Goal: Information Seeking & Learning: Check status

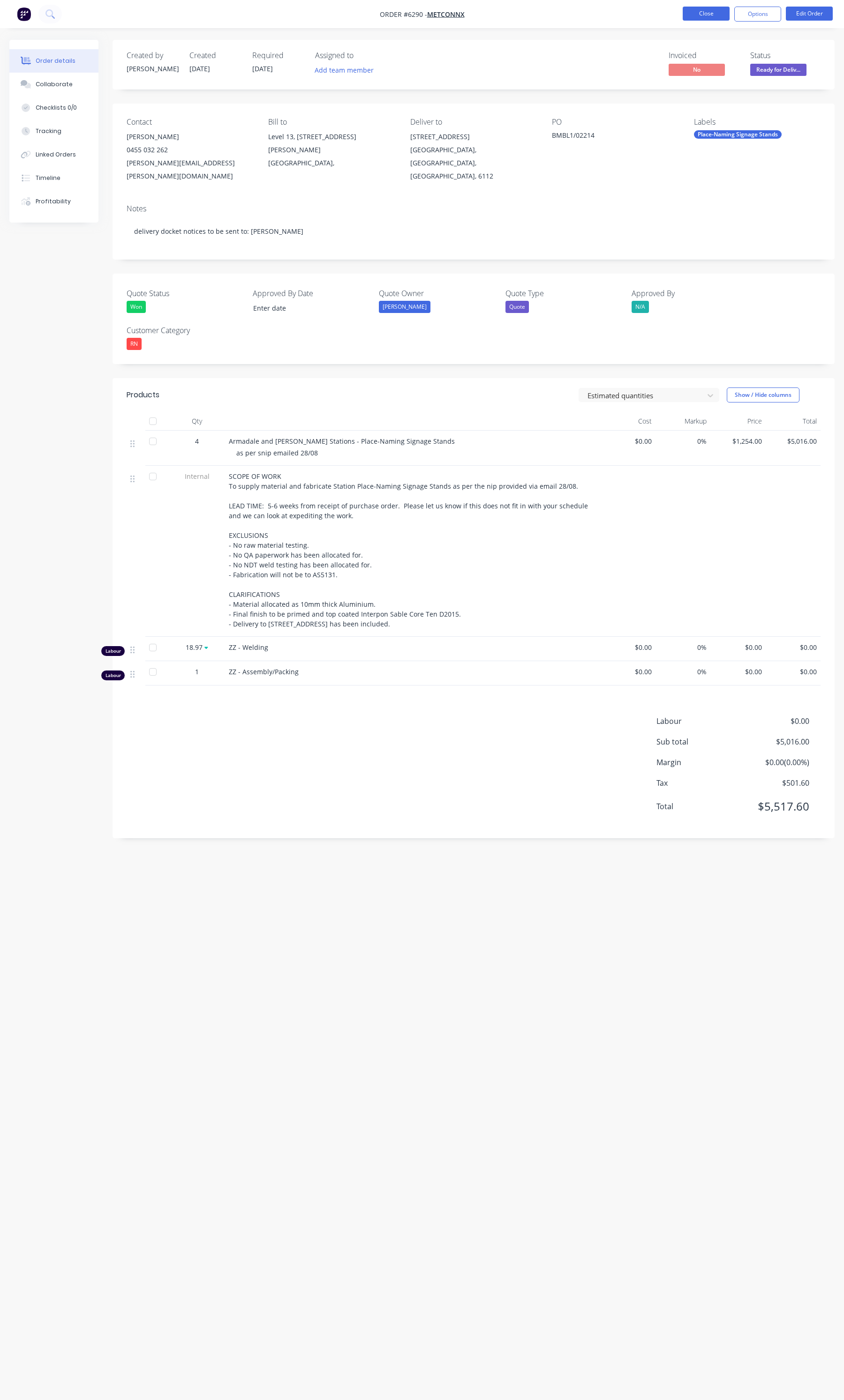
click at [695, 10] on button "Close" at bounding box center [706, 14] width 47 height 14
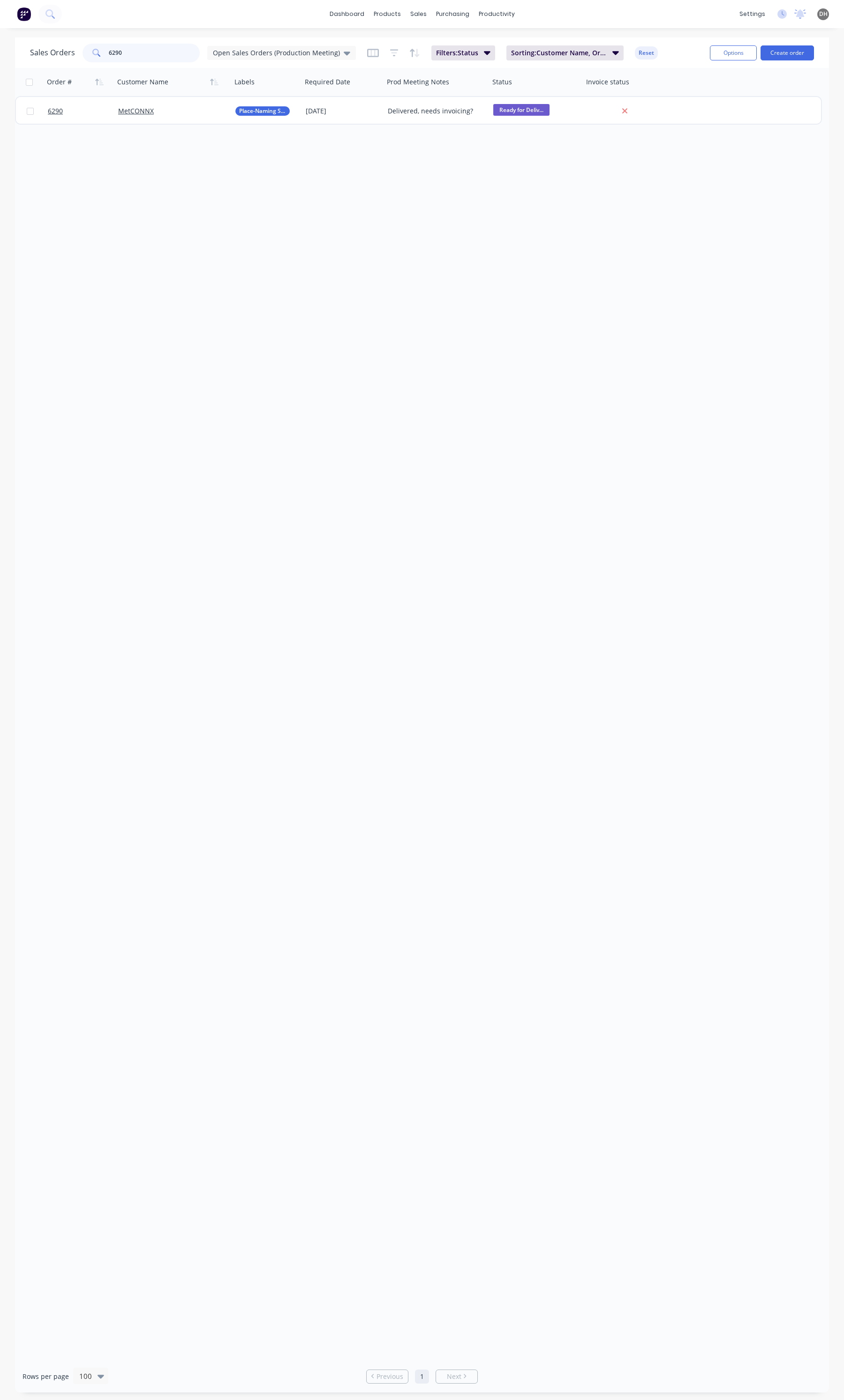
click at [130, 50] on input "6290" at bounding box center [154, 53] width 92 height 18
click at [243, 48] on div "Open Sales Orders (Production Meeting)" at bounding box center [281, 53] width 149 height 14
click at [233, 136] on button "None" at bounding box center [264, 132] width 107 height 11
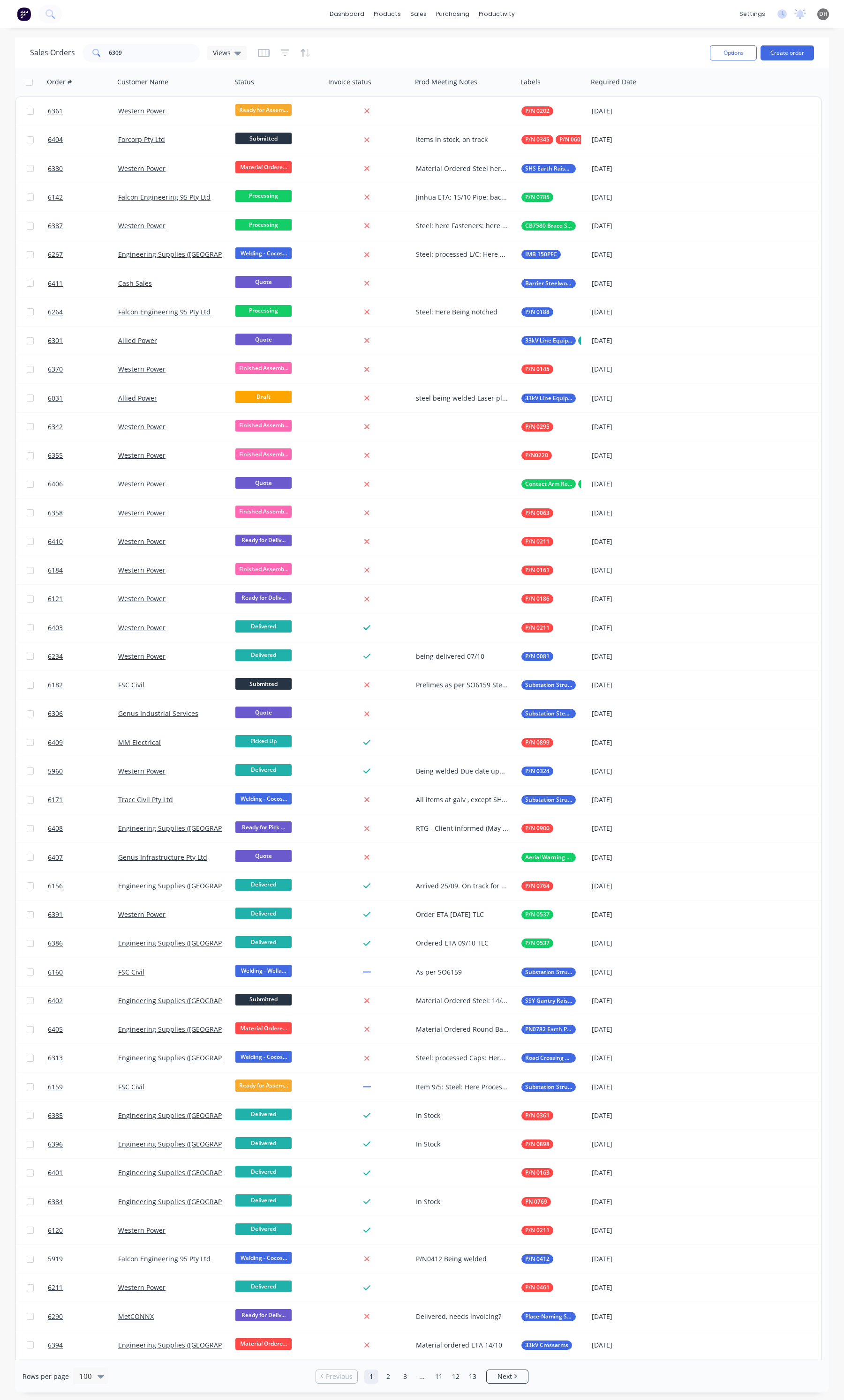
click at [155, 65] on div "Sales Orders 6309 Views Options Create order" at bounding box center [422, 53] width 814 height 31
click at [146, 58] on input "6309" at bounding box center [154, 53] width 92 height 18
type input "6309"
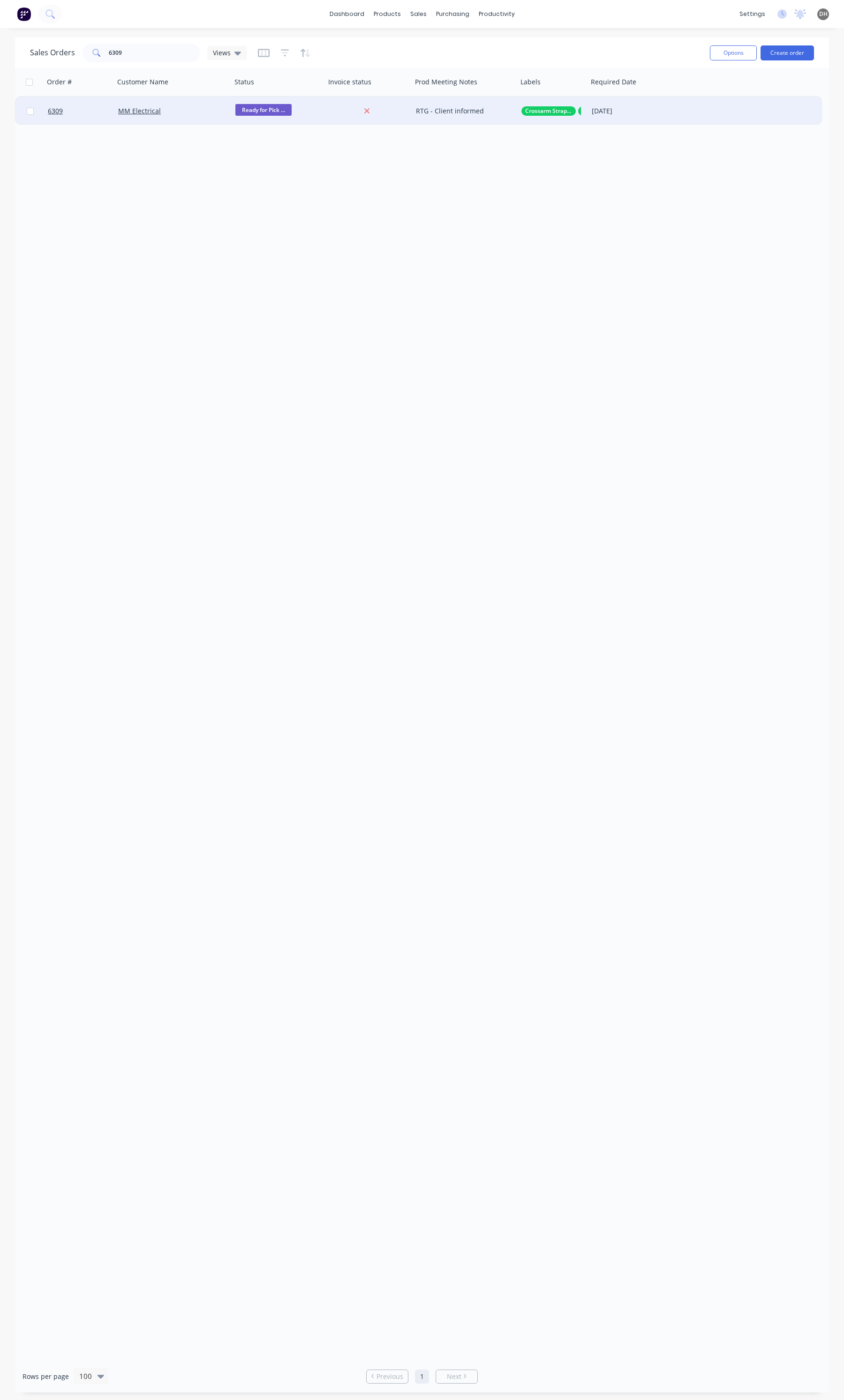
click at [211, 119] on div "MM Electrical" at bounding box center [173, 111] width 117 height 28
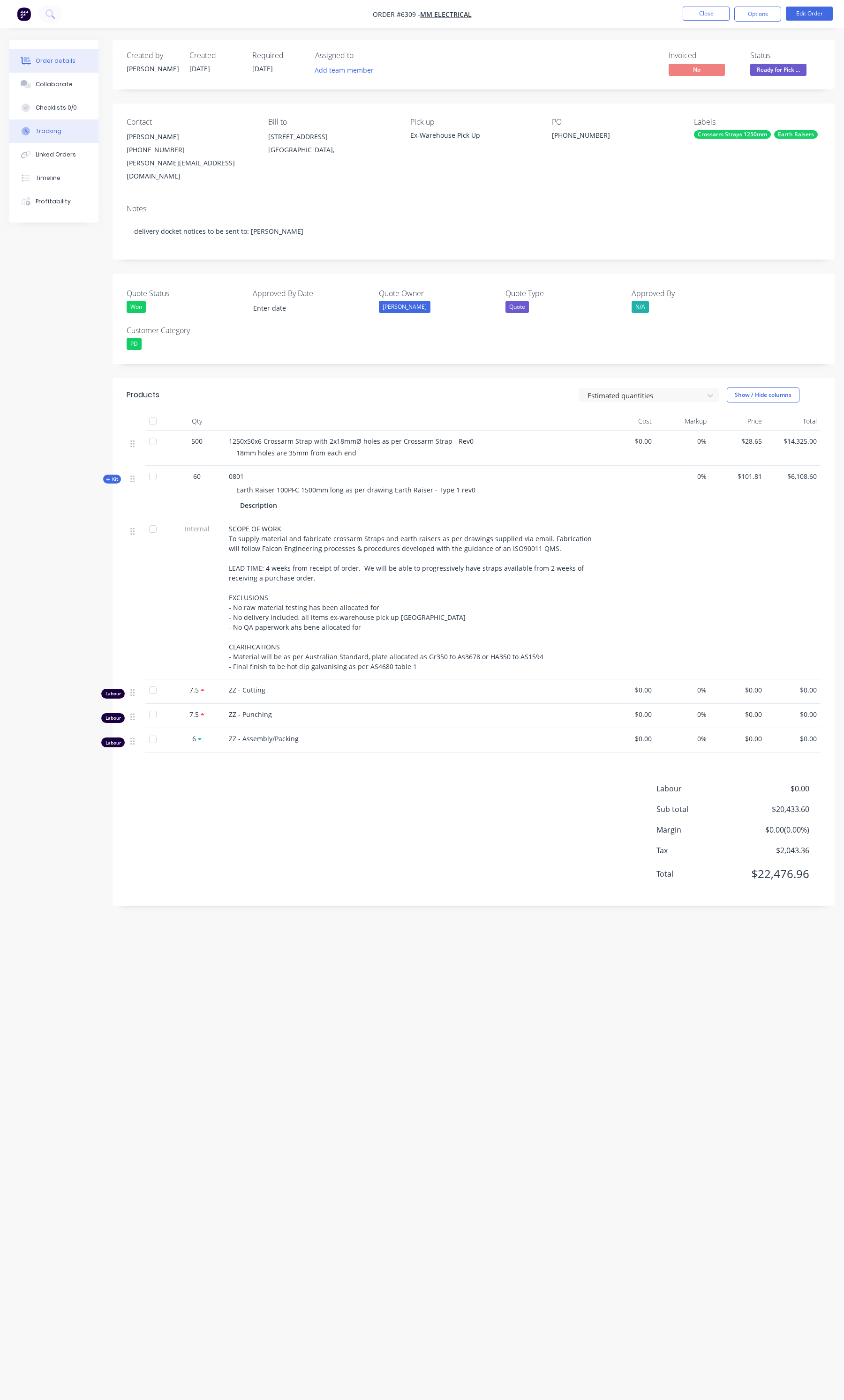
click at [41, 134] on div "Tracking" at bounding box center [48, 131] width 26 height 9
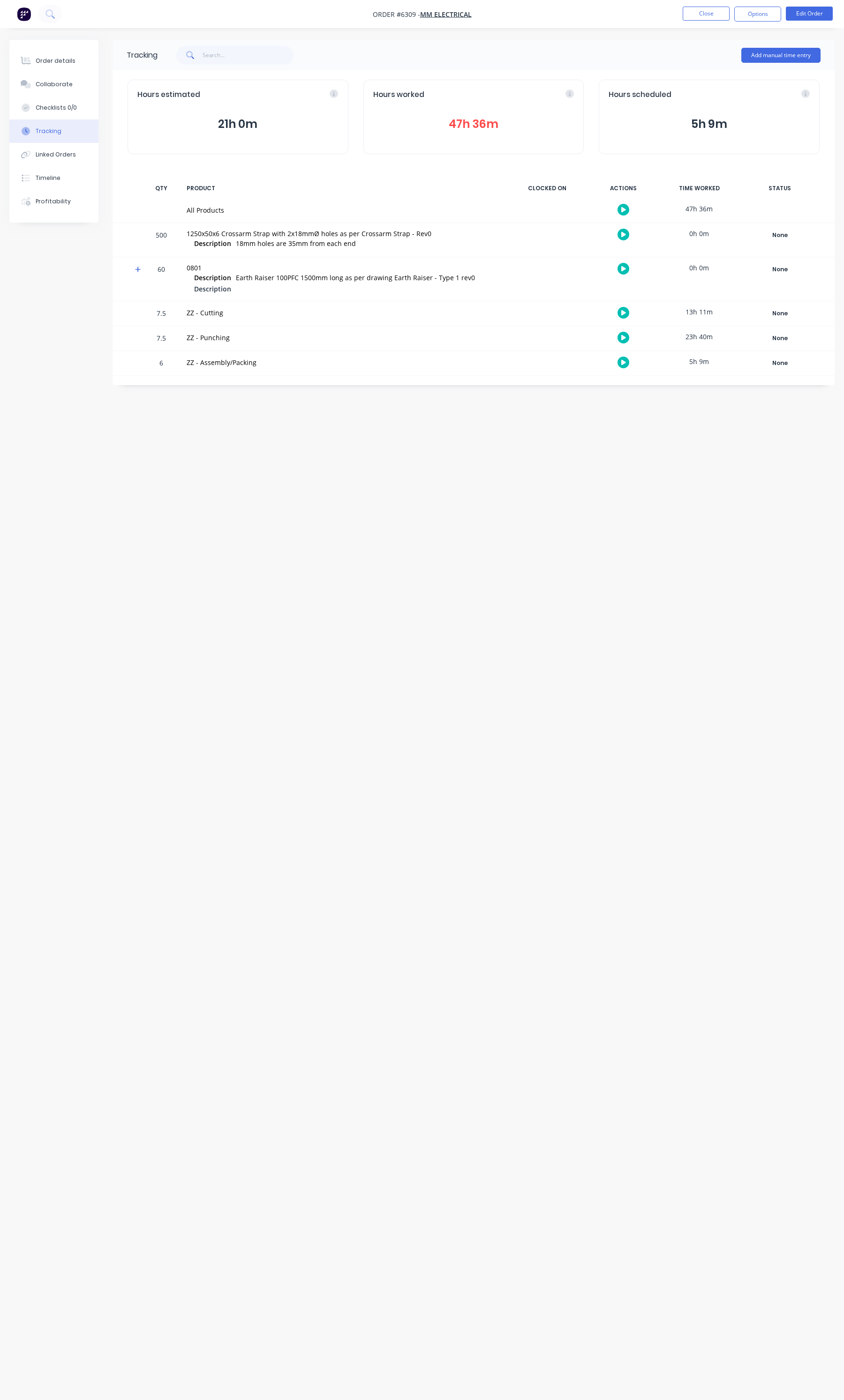
click at [469, 127] on button "47h 36m" at bounding box center [474, 124] width 201 height 18
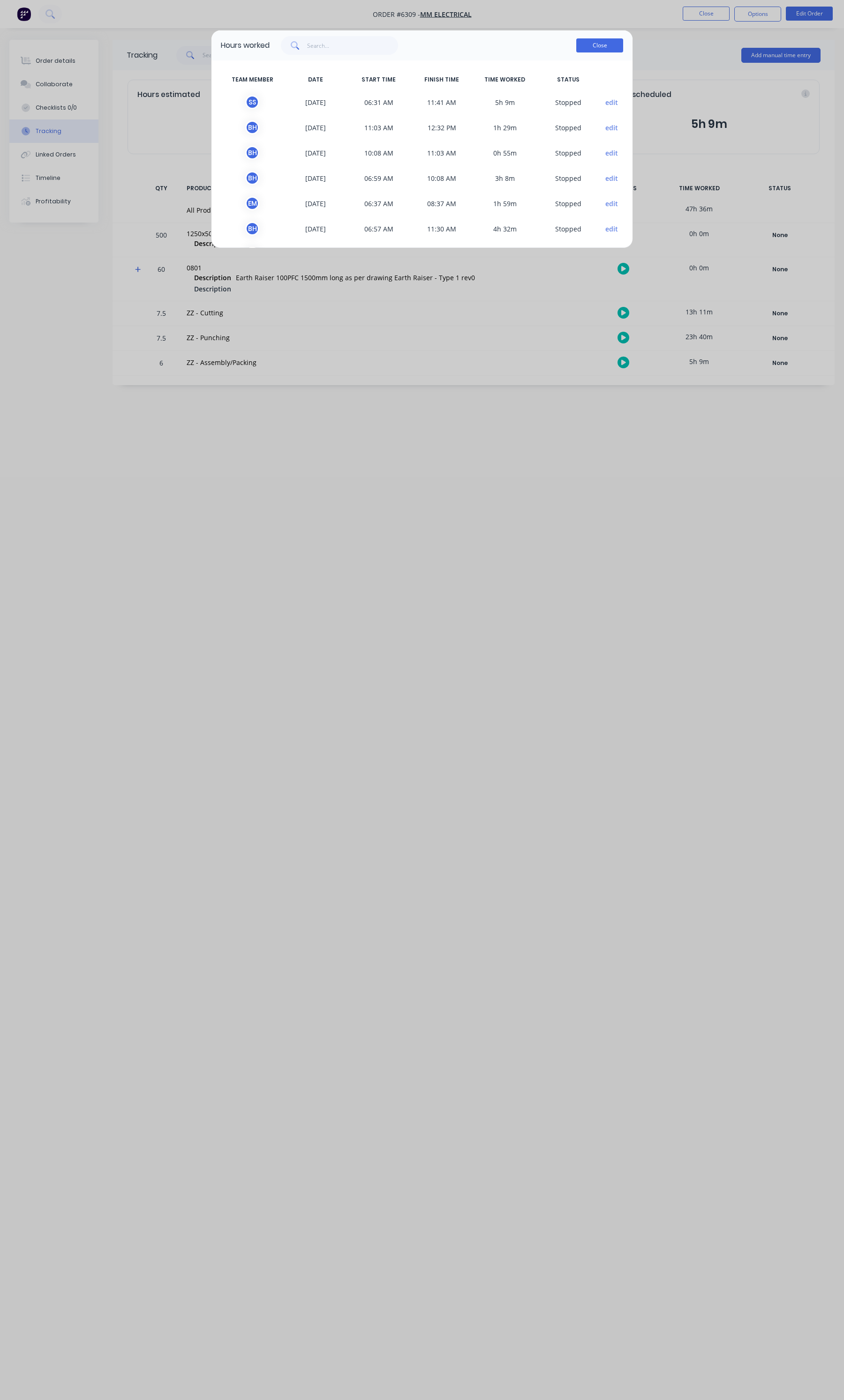
click at [587, 42] on button "Close" at bounding box center [599, 45] width 47 height 14
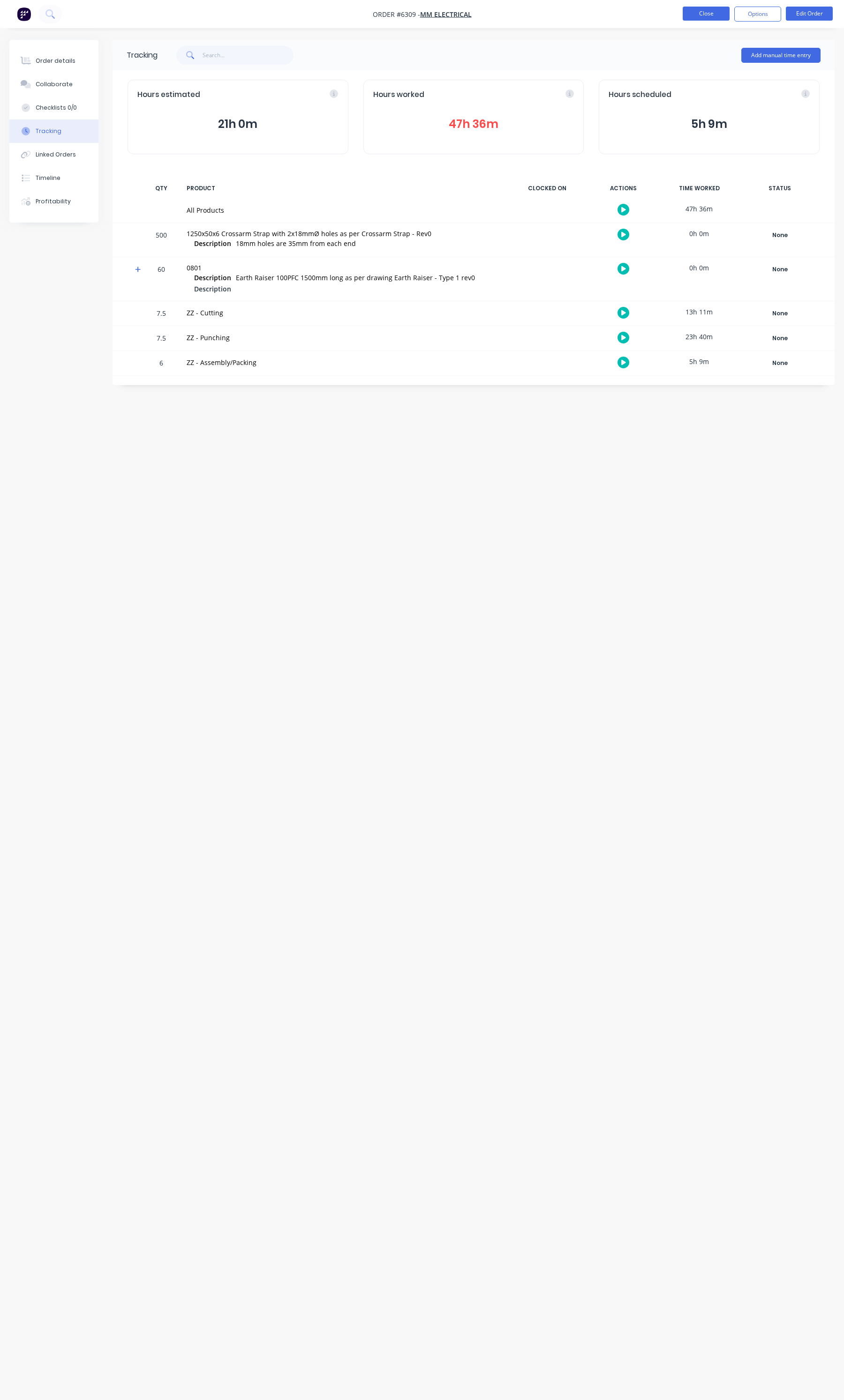
click at [694, 15] on button "Close" at bounding box center [706, 14] width 47 height 14
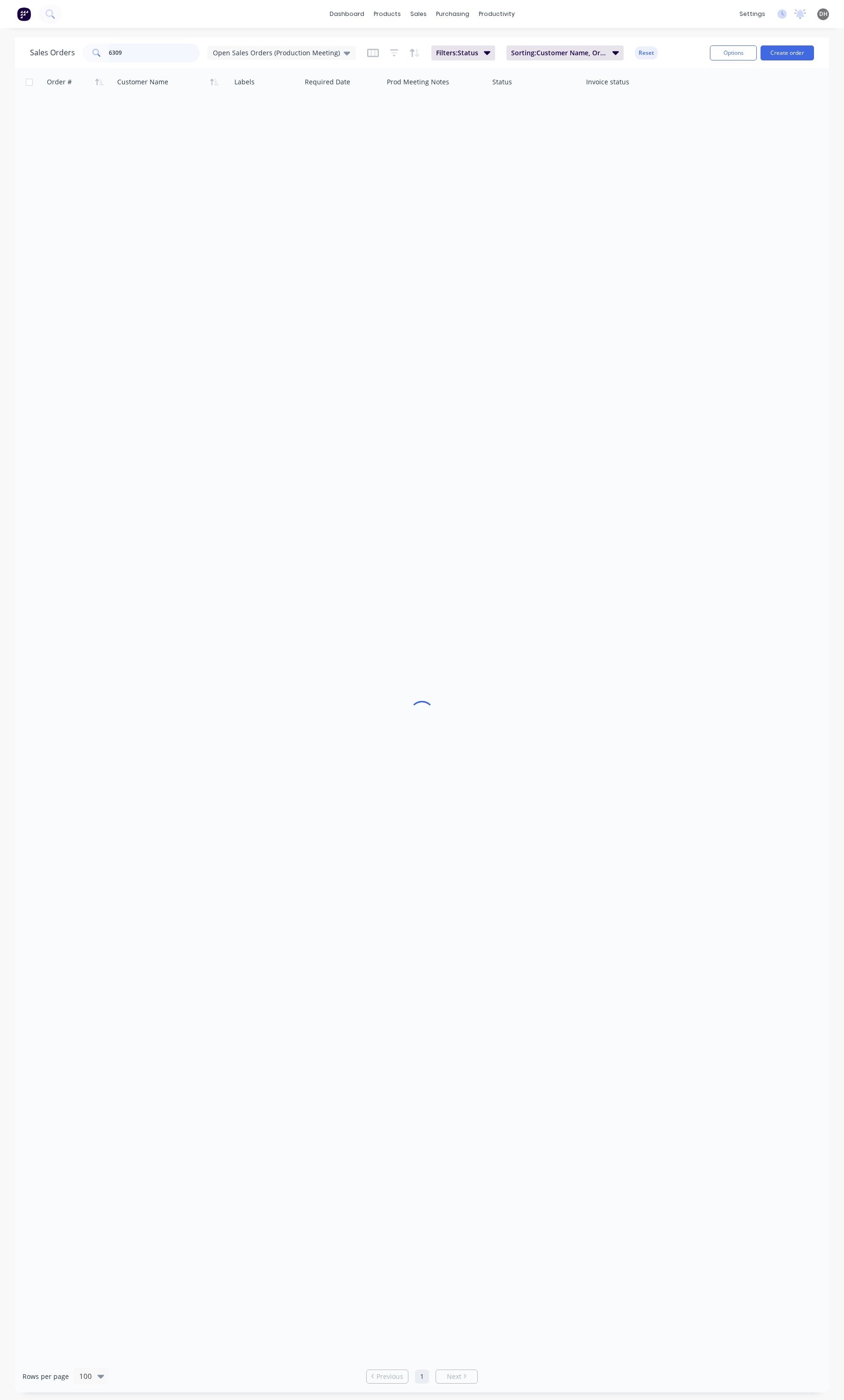
click at [123, 61] on input "6309" at bounding box center [154, 53] width 92 height 18
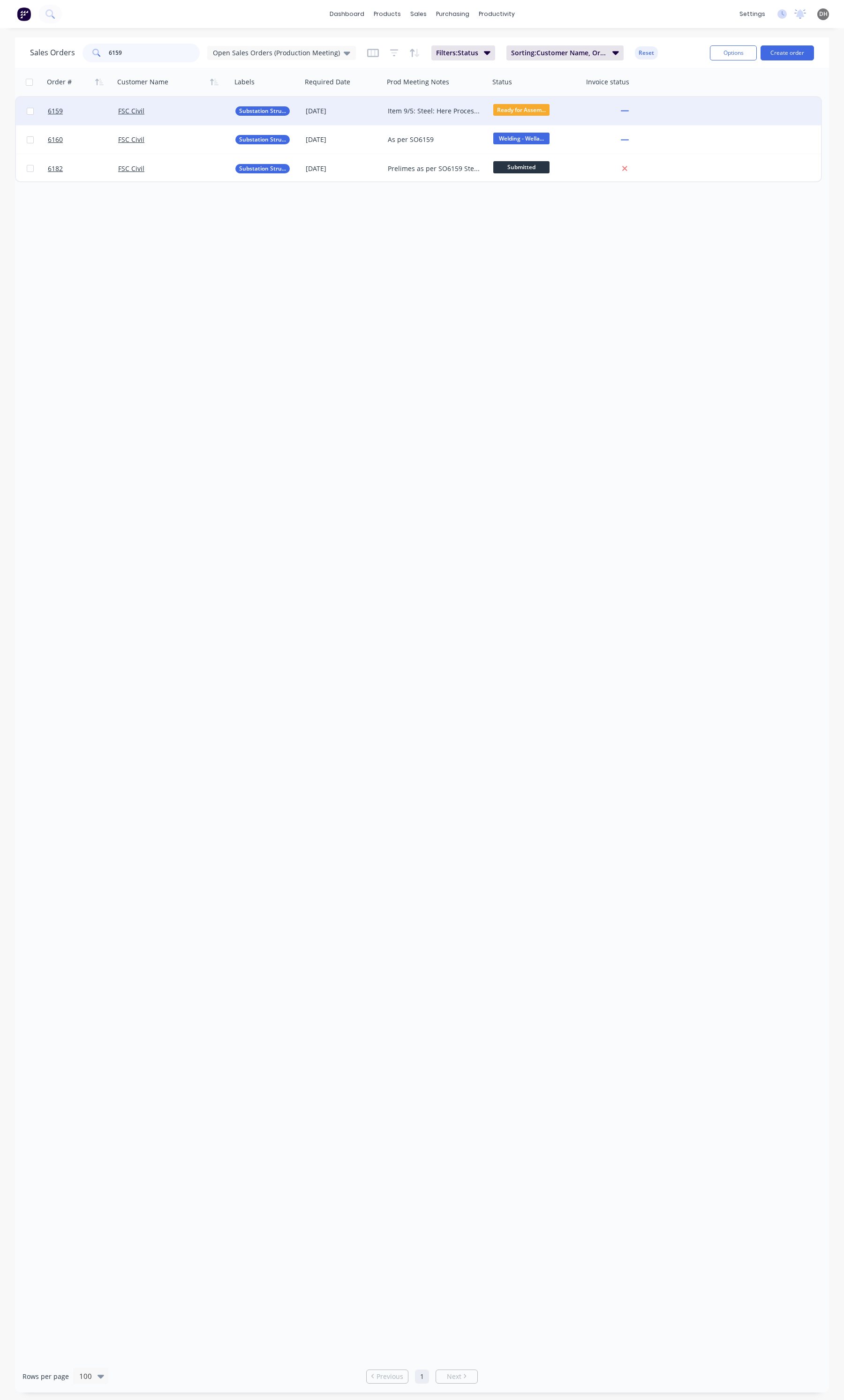
type input "6159"
click at [179, 105] on div "FSC Civil" at bounding box center [173, 111] width 117 height 28
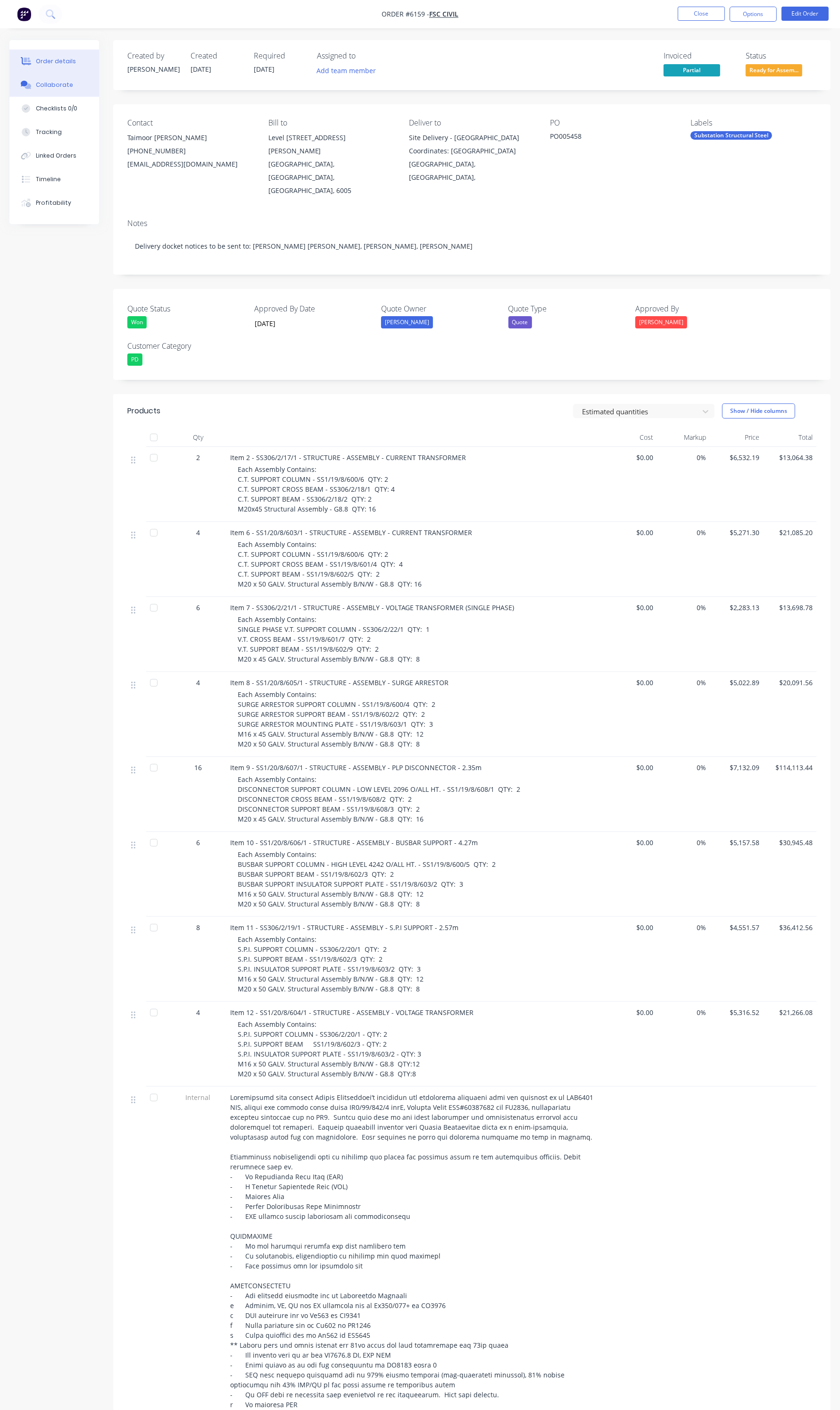
click at [56, 92] on button "Collaborate" at bounding box center [54, 84] width 89 height 24
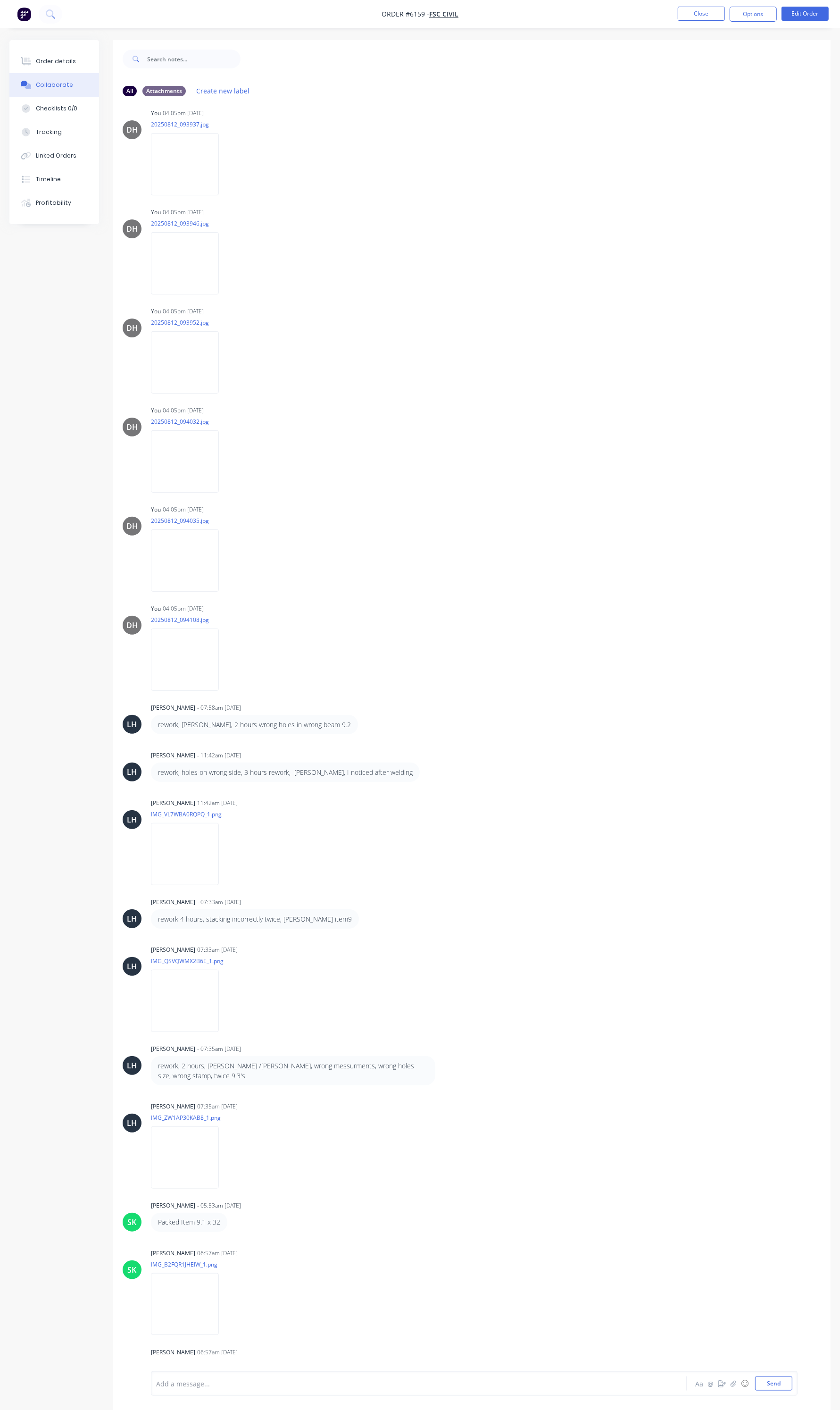
scroll to position [3144, 0]
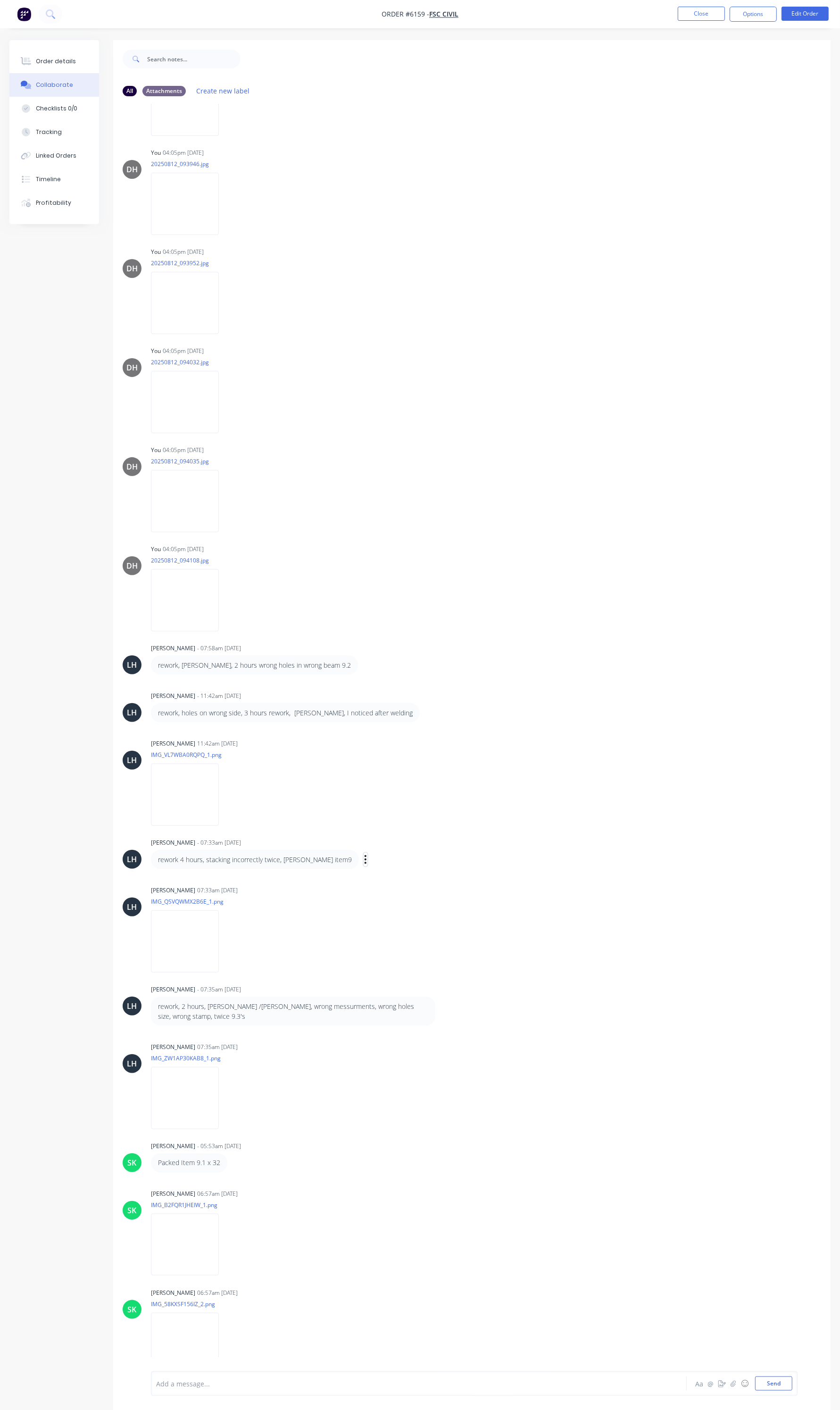
click at [365, 859] on icon "button" at bounding box center [366, 860] width 2 height 9
click at [371, 885] on button "Delete" at bounding box center [400, 893] width 59 height 16
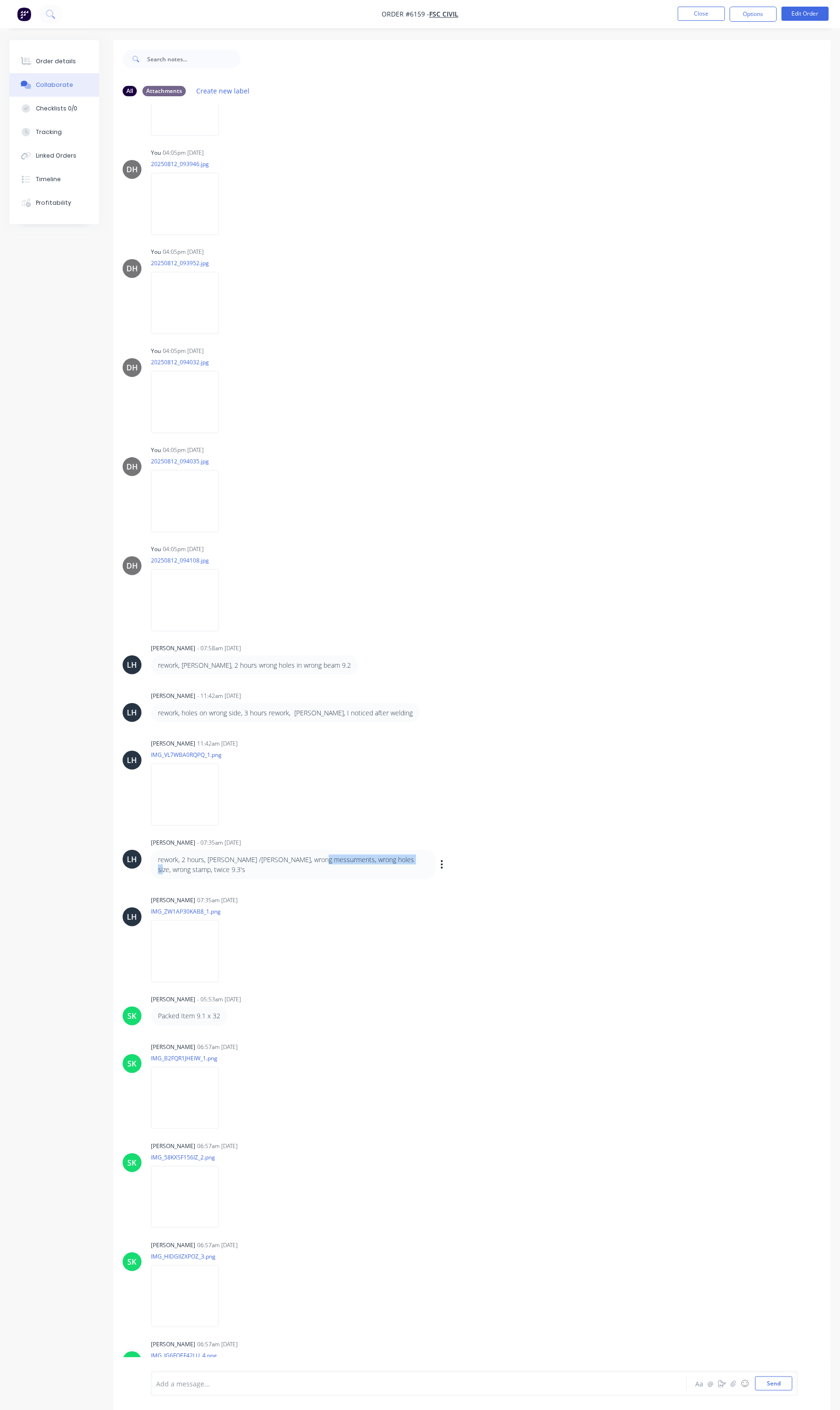
drag, startPoint x: 404, startPoint y: 859, endPoint x: 316, endPoint y: 858, distance: 88.0
click at [316, 858] on div "rework, 2 hours, phuong /elvis, wrong messurments, wrong holes size, wrong stam…" at bounding box center [293, 865] width 270 height 20
copy div "wrong holes size, wrong stamp"
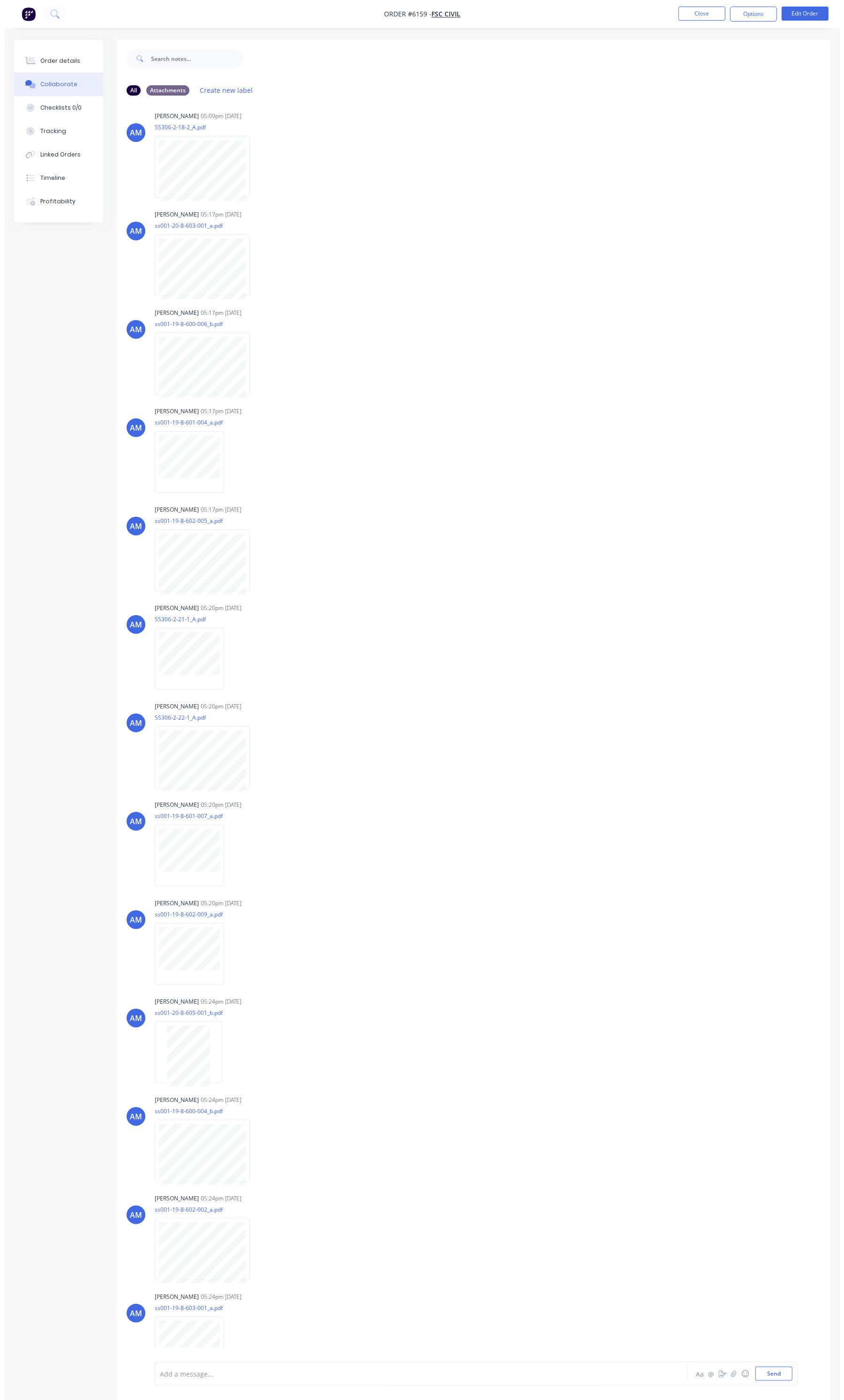
scroll to position [0, 0]
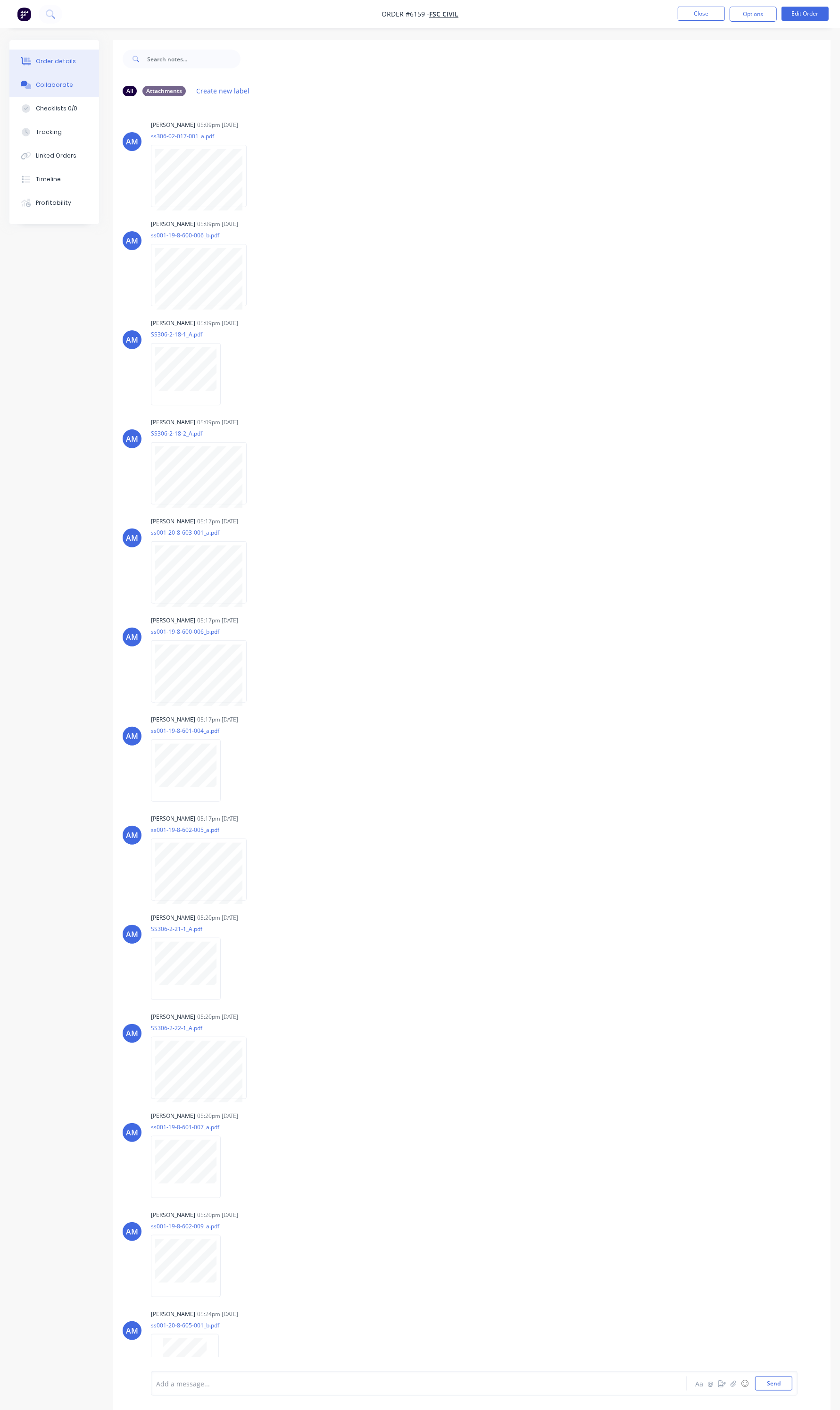
click at [52, 59] on div "Order details" at bounding box center [56, 62] width 40 height 9
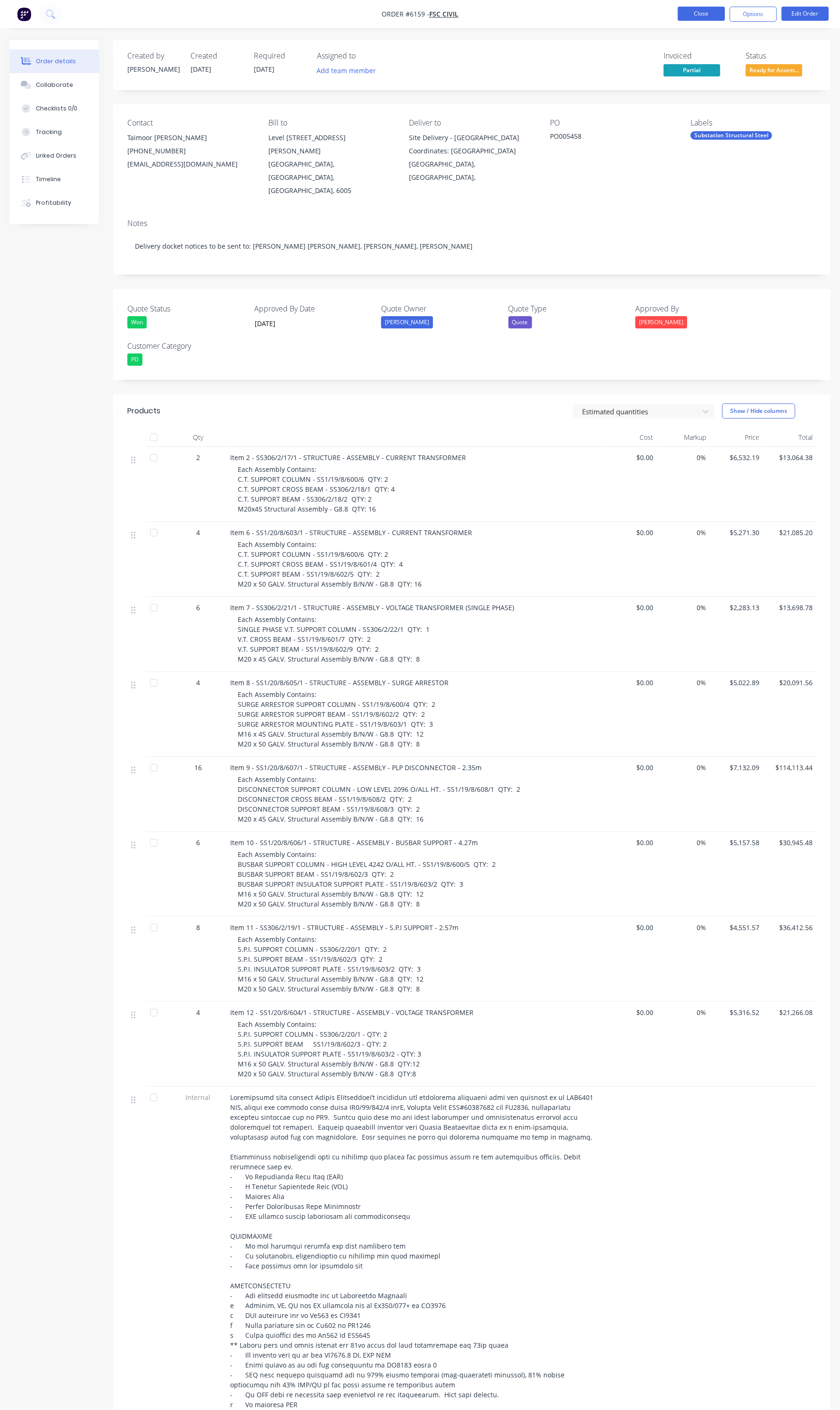
click at [708, 13] on button "Close" at bounding box center [702, 14] width 47 height 14
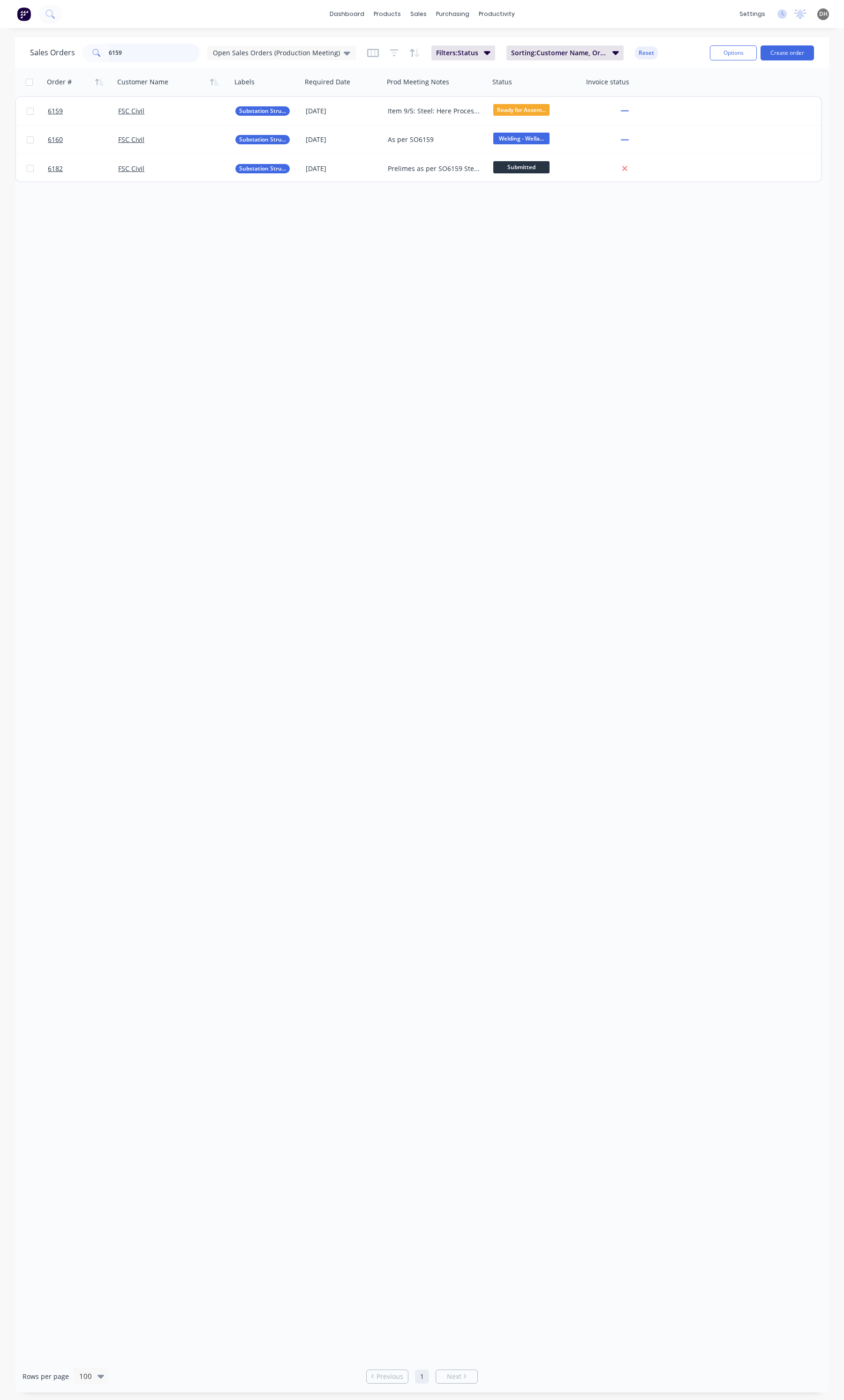
click at [129, 57] on input "6159" at bounding box center [154, 53] width 92 height 18
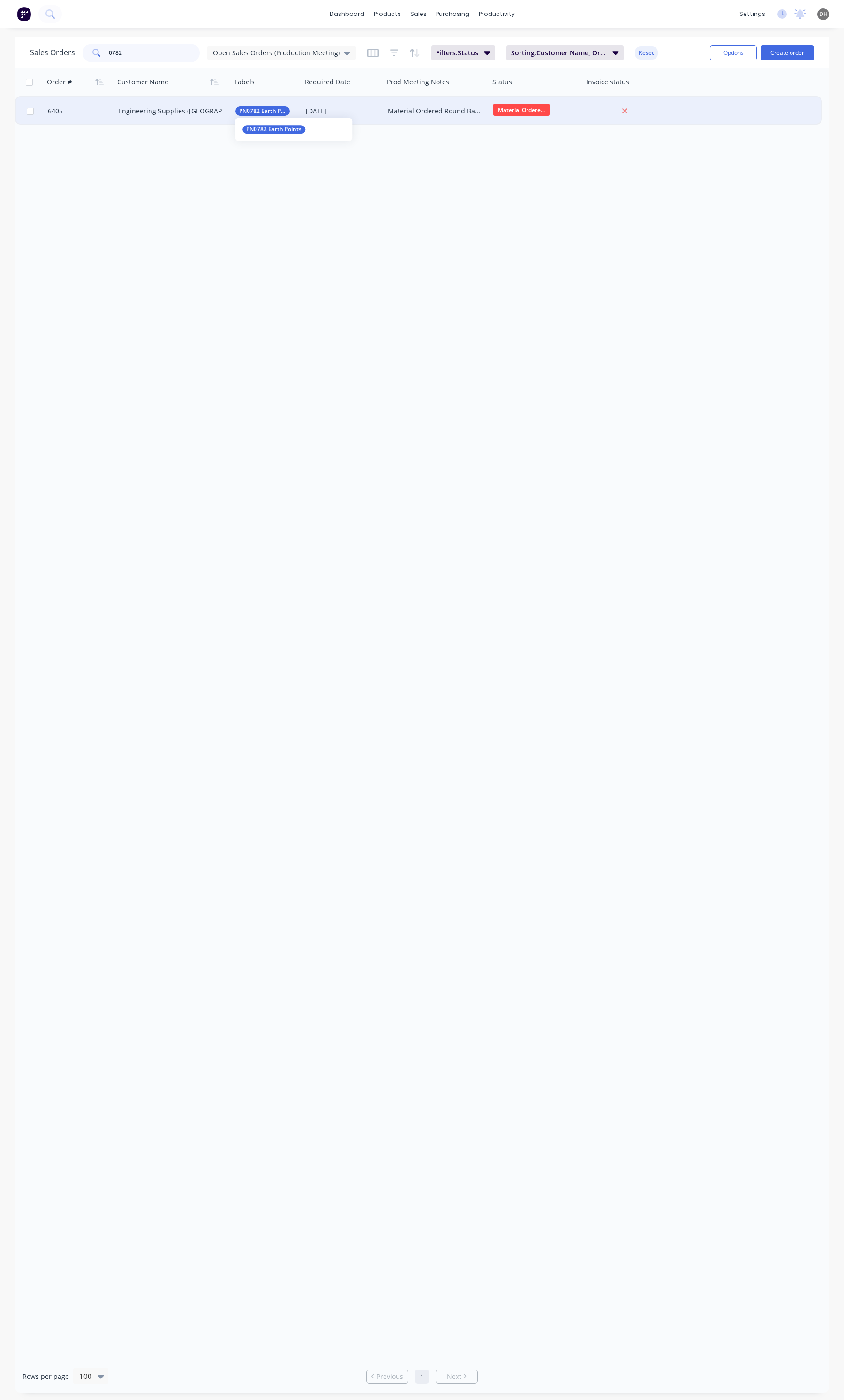
type input "0782"
click at [260, 107] on span "PN0782 Earth Points" at bounding box center [262, 111] width 47 height 9
click at [378, 113] on div "30 Oct 2025" at bounding box center [343, 111] width 75 height 9
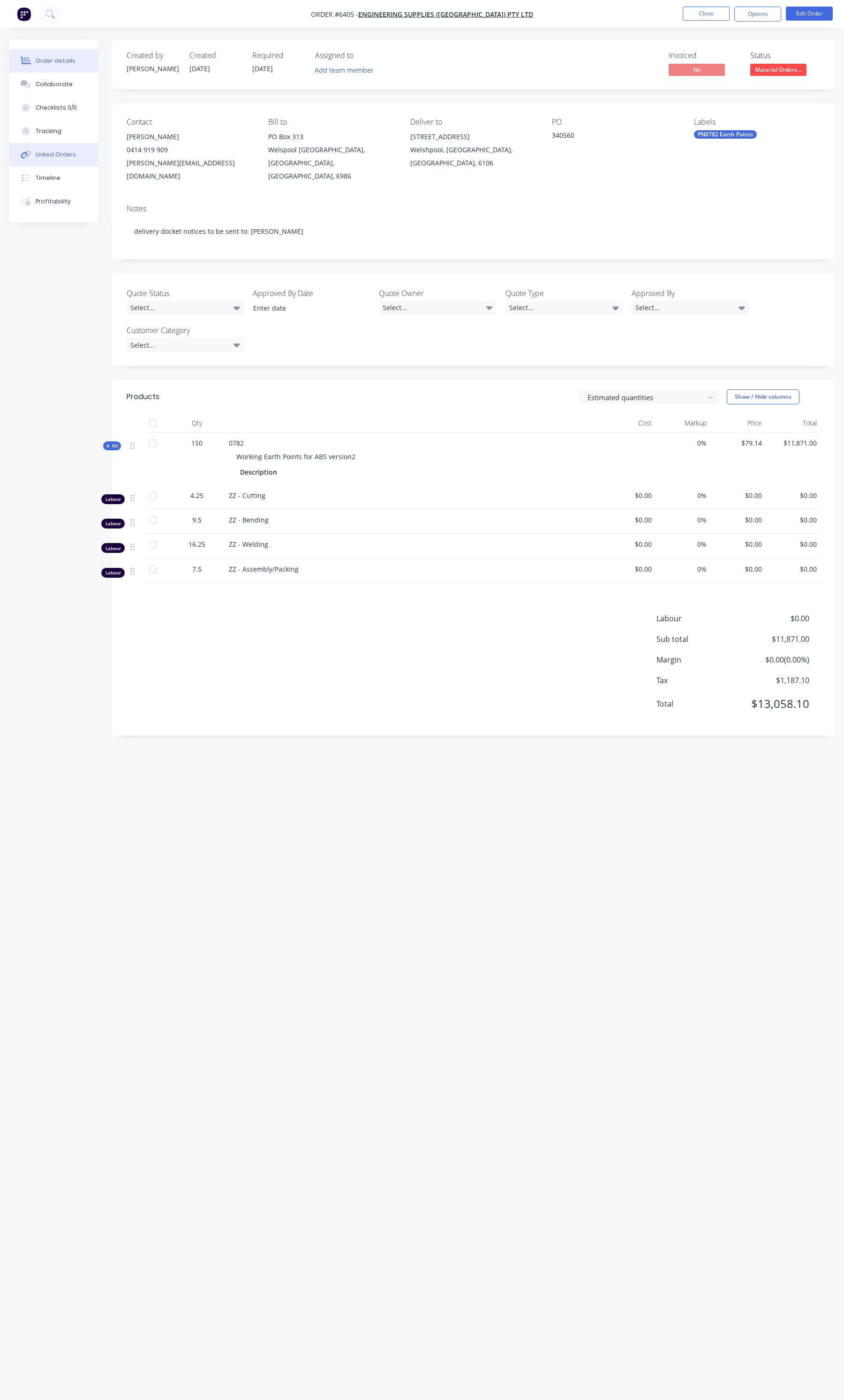
click at [53, 144] on button "Linked Orders" at bounding box center [53, 154] width 89 height 23
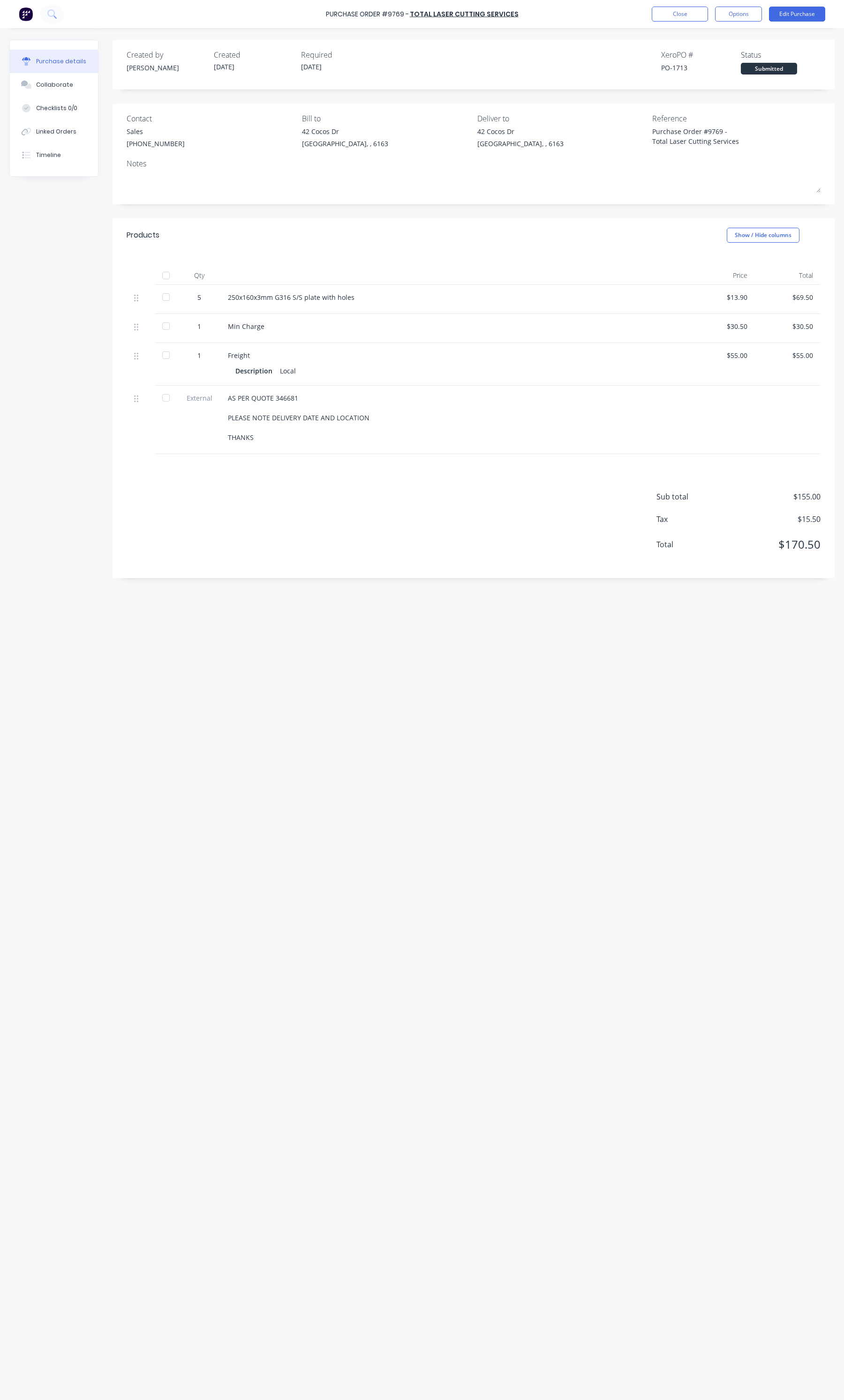
click at [688, 23] on div "Purchase Order #9769 - Total Laser Cutting Services Close Options Edit Purchase" at bounding box center [422, 14] width 844 height 28
click at [686, 22] on div "Purchase Order #9769 - Total Laser Cutting Services Close Options Edit Purchase" at bounding box center [422, 14] width 844 height 28
click at [683, 13] on button "Close" at bounding box center [680, 14] width 56 height 15
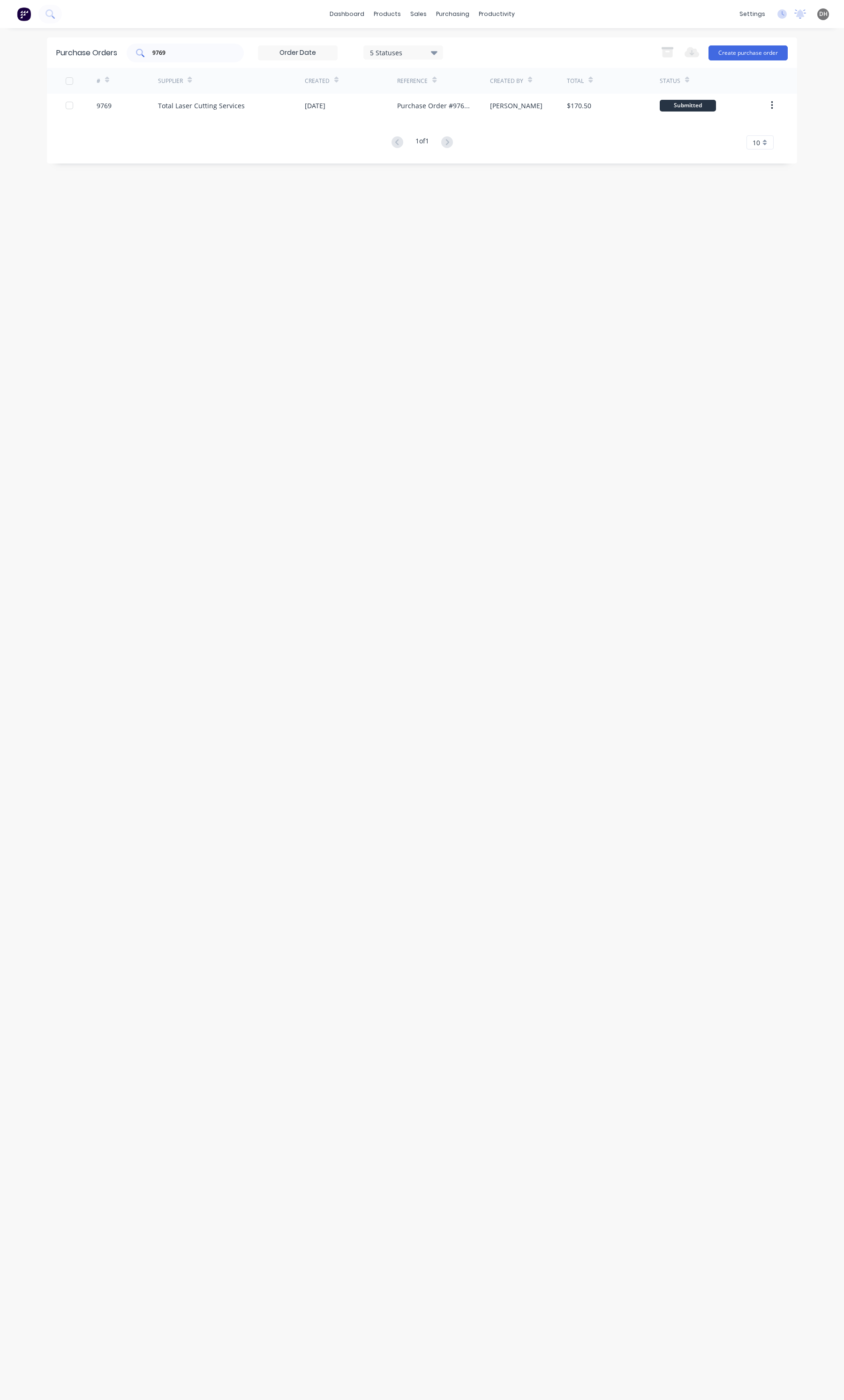
click at [164, 53] on input "9769" at bounding box center [190, 53] width 78 height 9
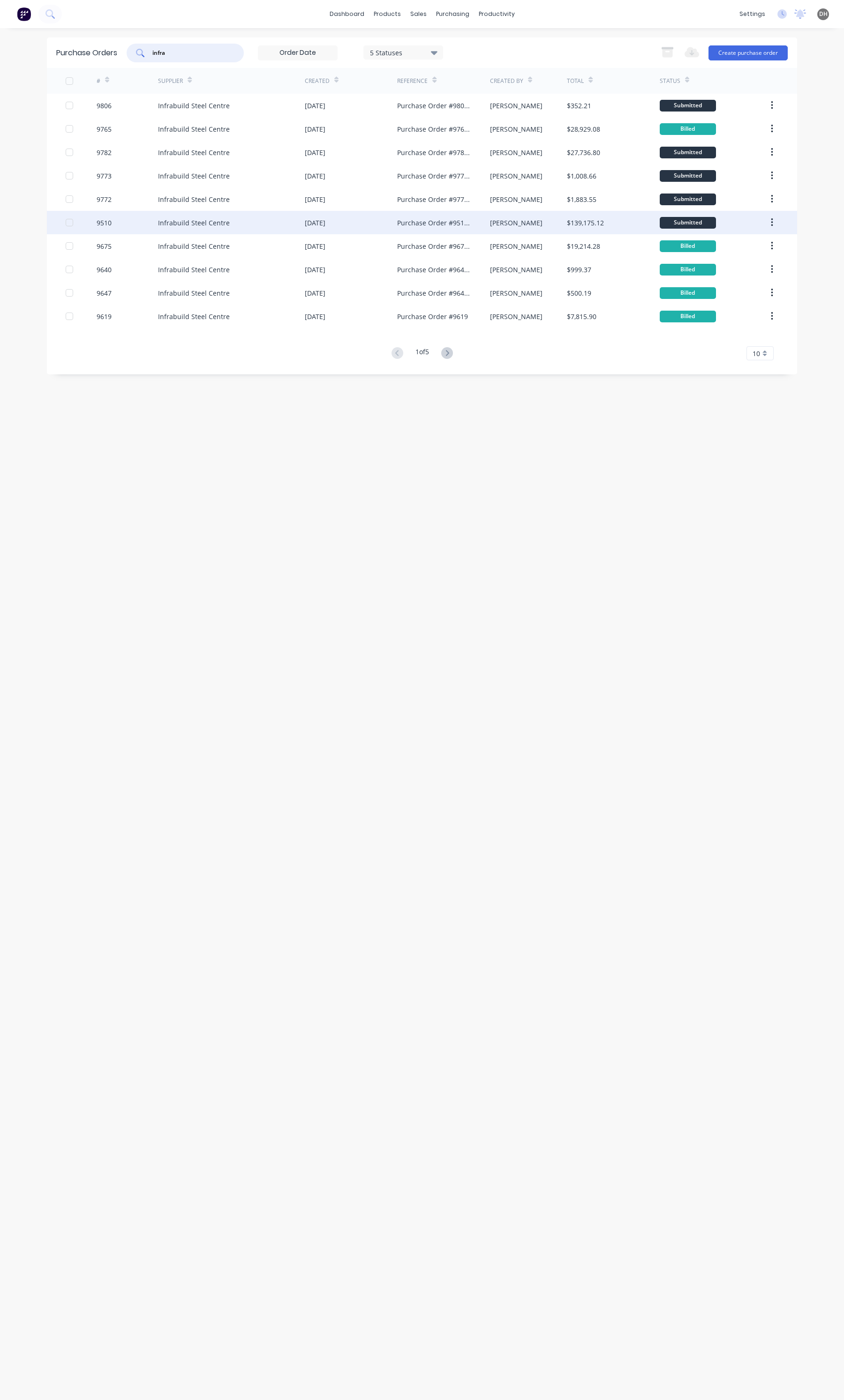
type input "infra"
click at [264, 217] on div "Infrabuild Steel Centre" at bounding box center [231, 222] width 146 height 23
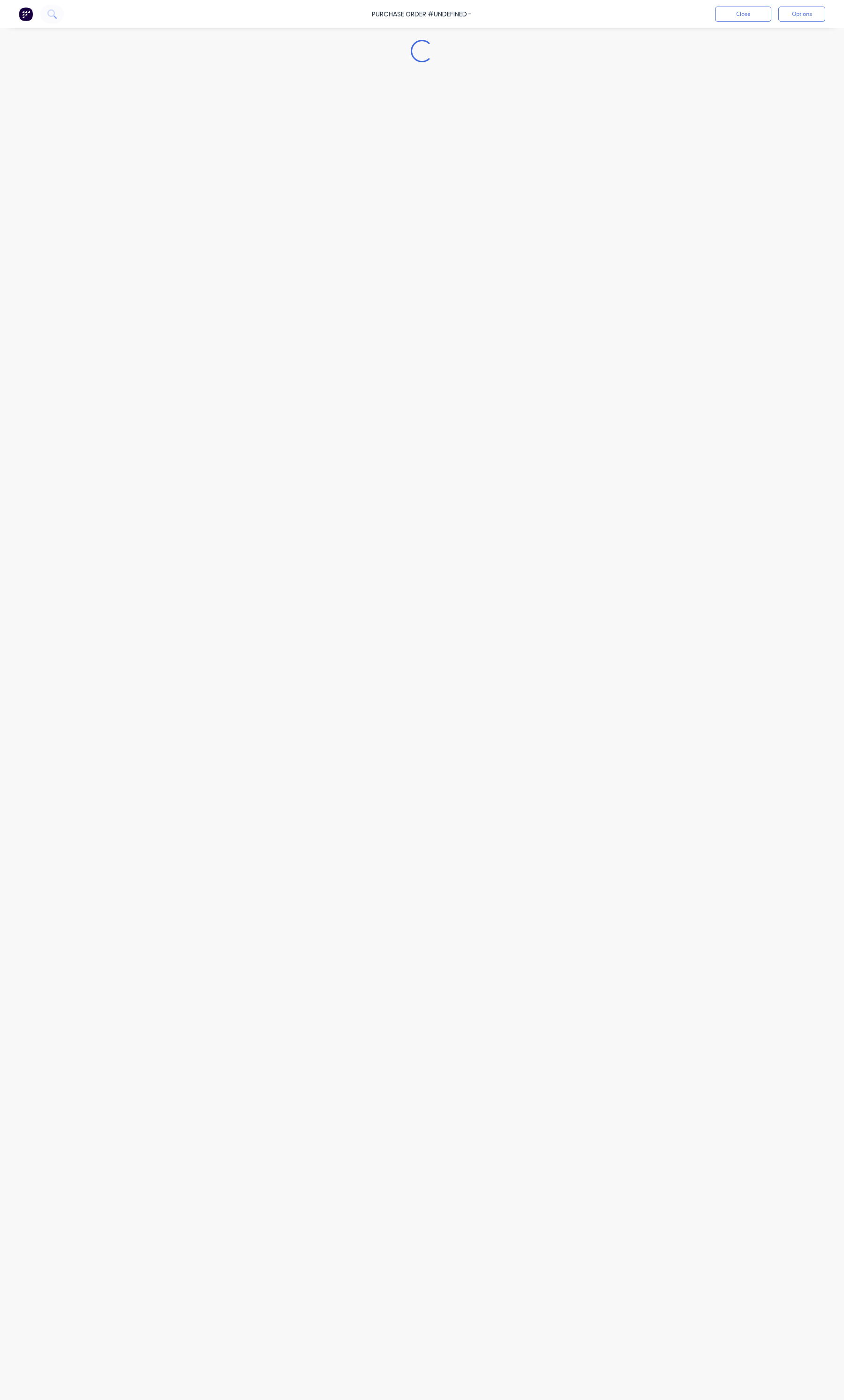
type textarea "x"
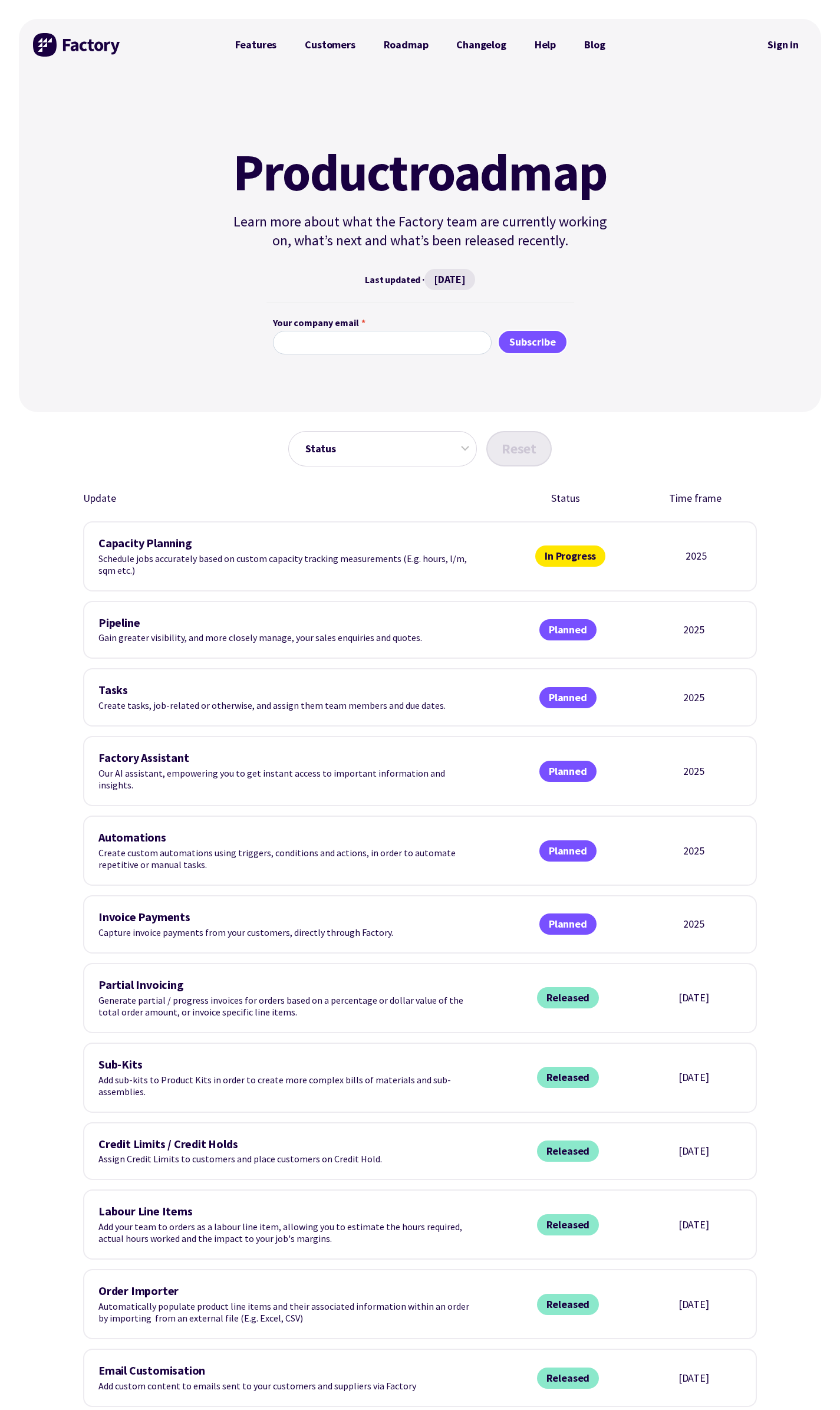
scroll to position [1233, 0]
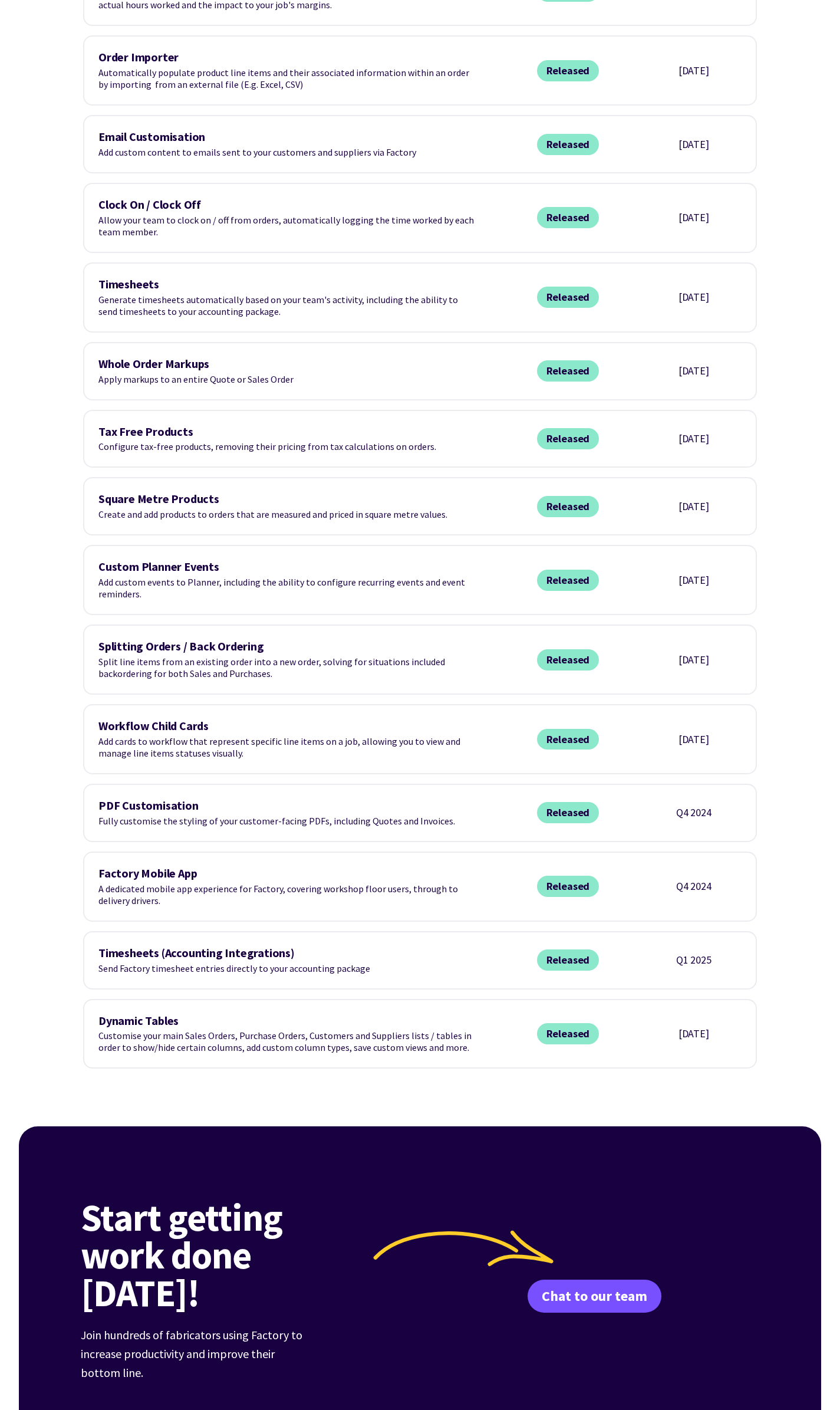
click at [576, 1024] on span "Released" at bounding box center [568, 1034] width 63 height 21
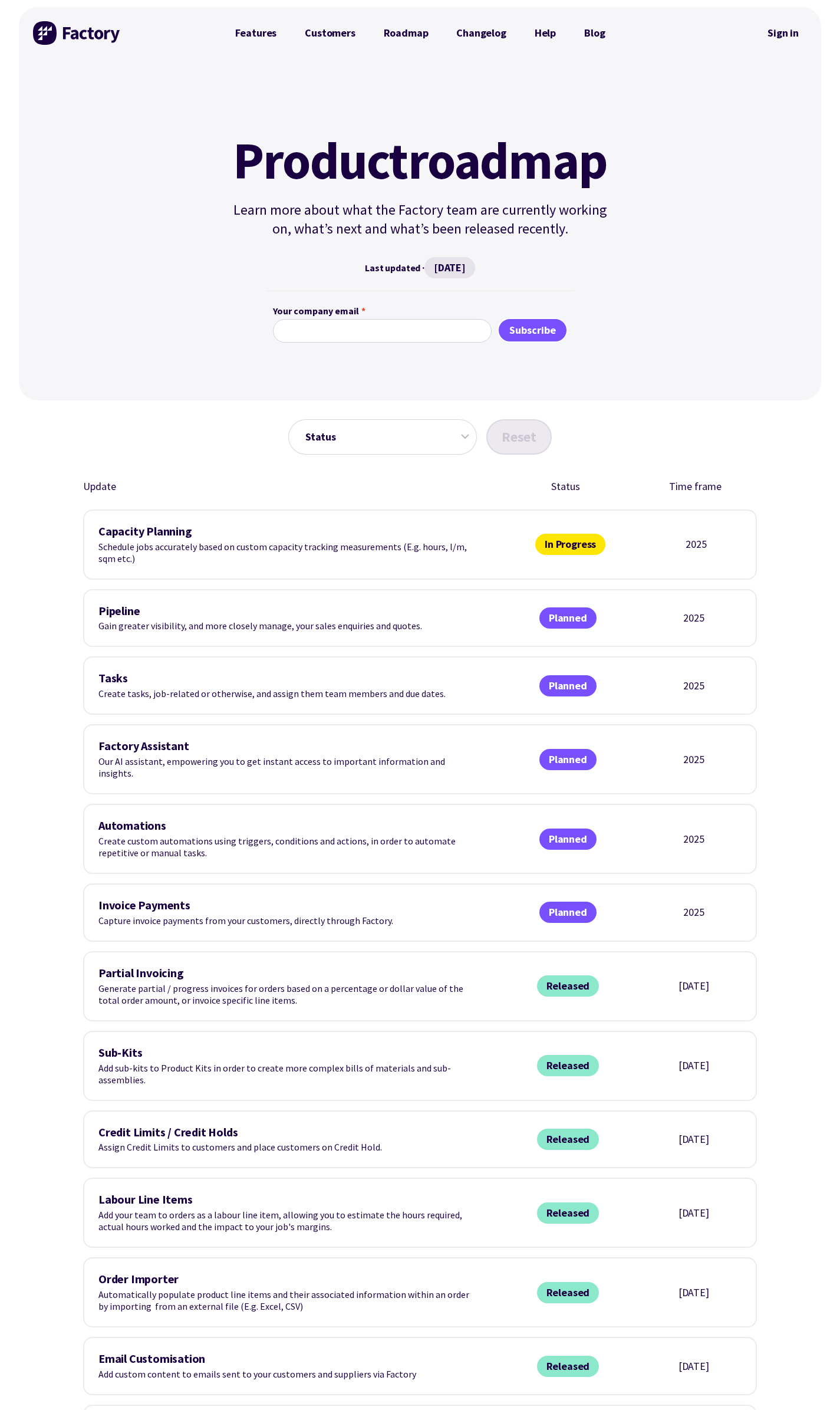
scroll to position [0, 0]
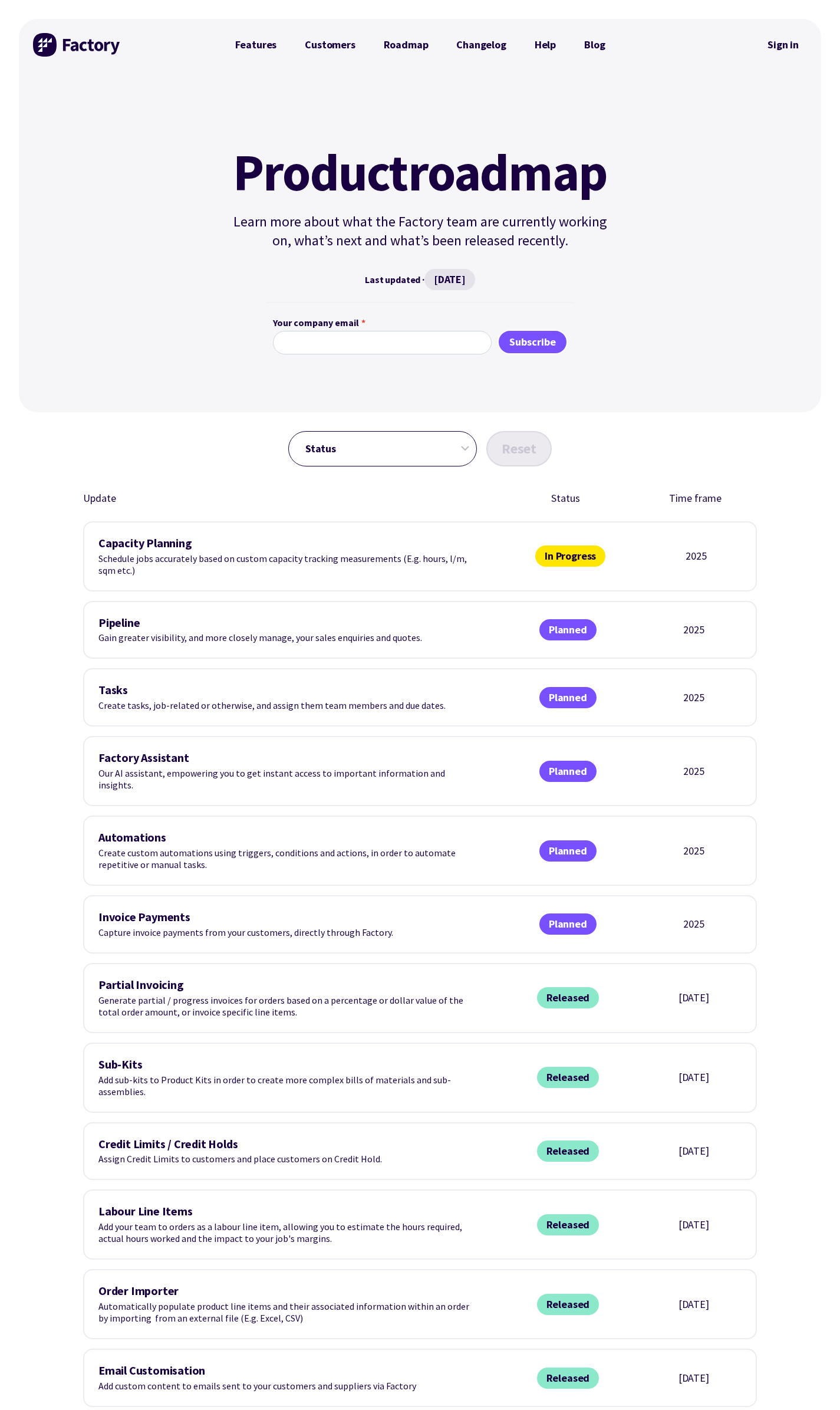
click at [376, 445] on select "Status In Progress Planned Released" at bounding box center [382, 449] width 189 height 36
drag, startPoint x: 376, startPoint y: 445, endPoint x: 365, endPoint y: 406, distance: 40.5
click at [376, 445] on select "Status In Progress Planned Released" at bounding box center [382, 449] width 189 height 36
click at [321, 44] on link "Customers" at bounding box center [330, 45] width 79 height 23
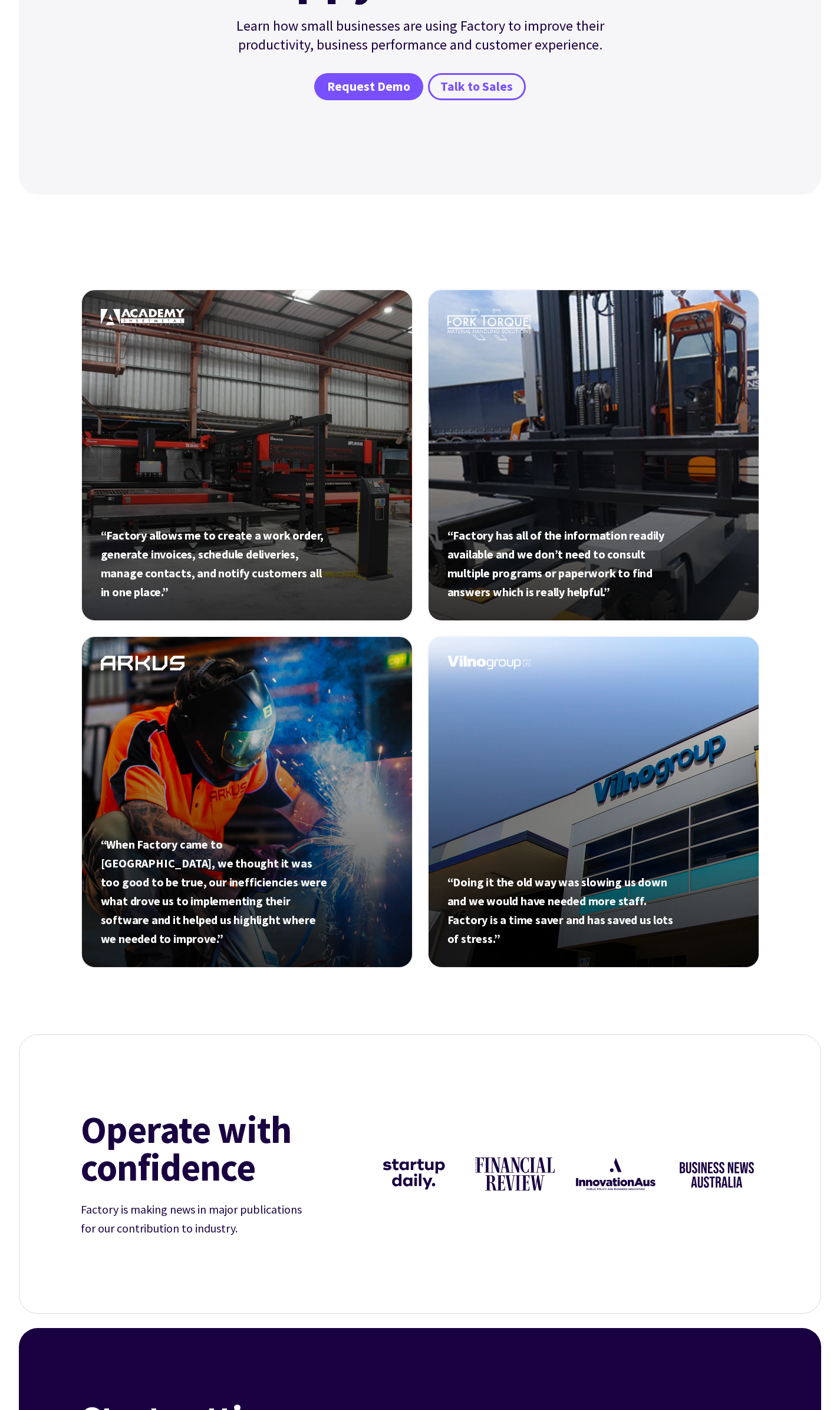
scroll to position [295, 0]
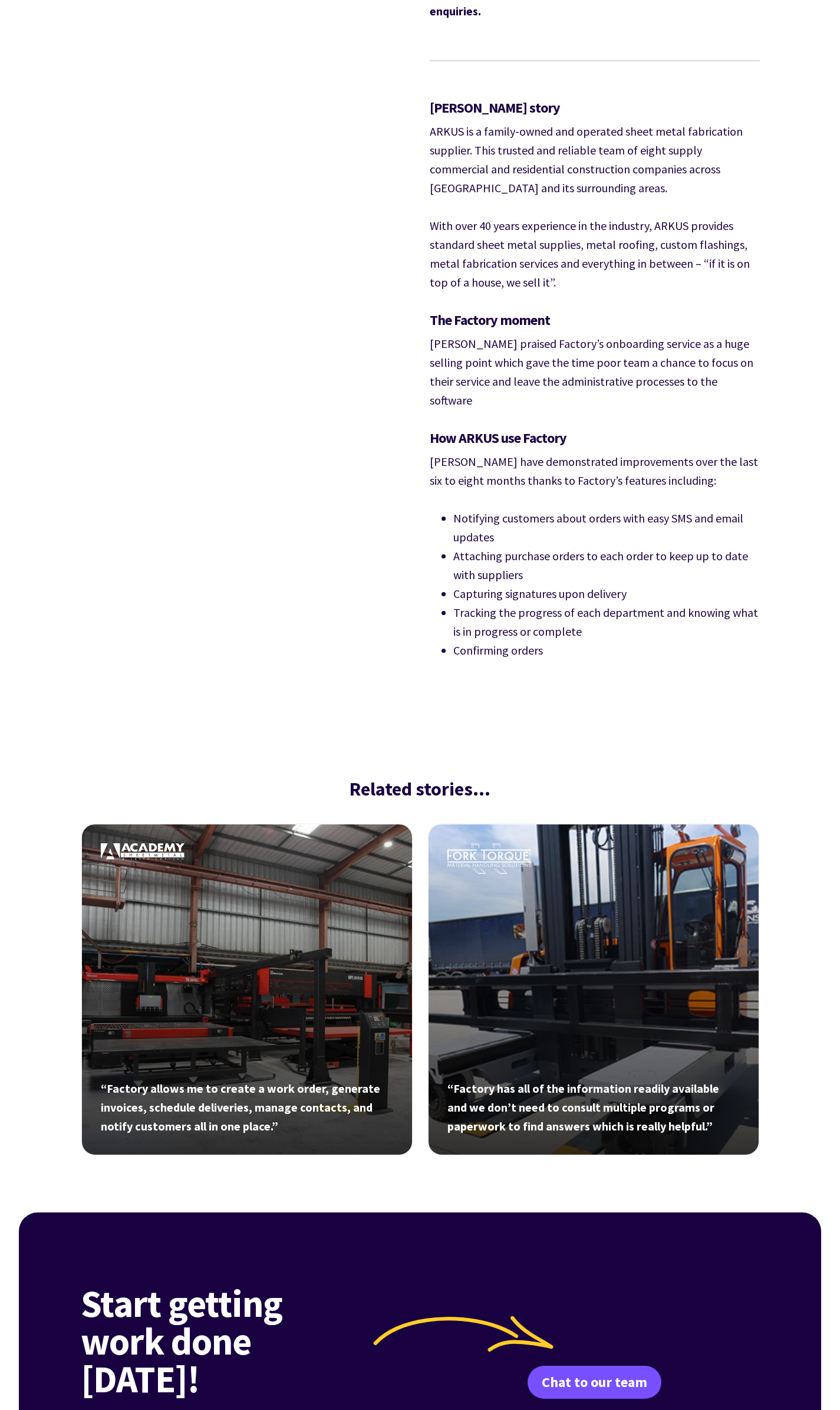
scroll to position [1120, 0]
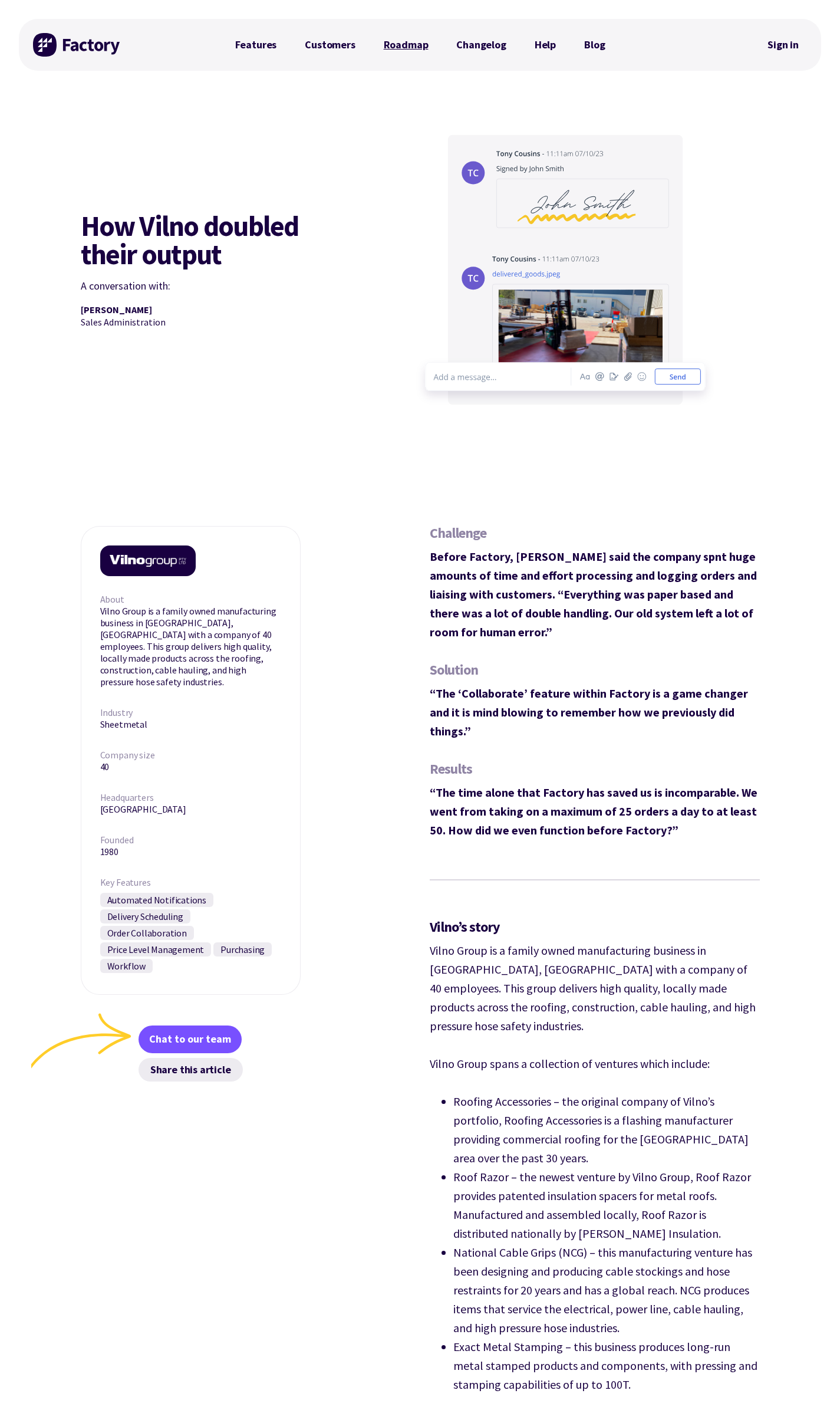
click at [421, 52] on link "Roadmap" at bounding box center [406, 45] width 73 height 23
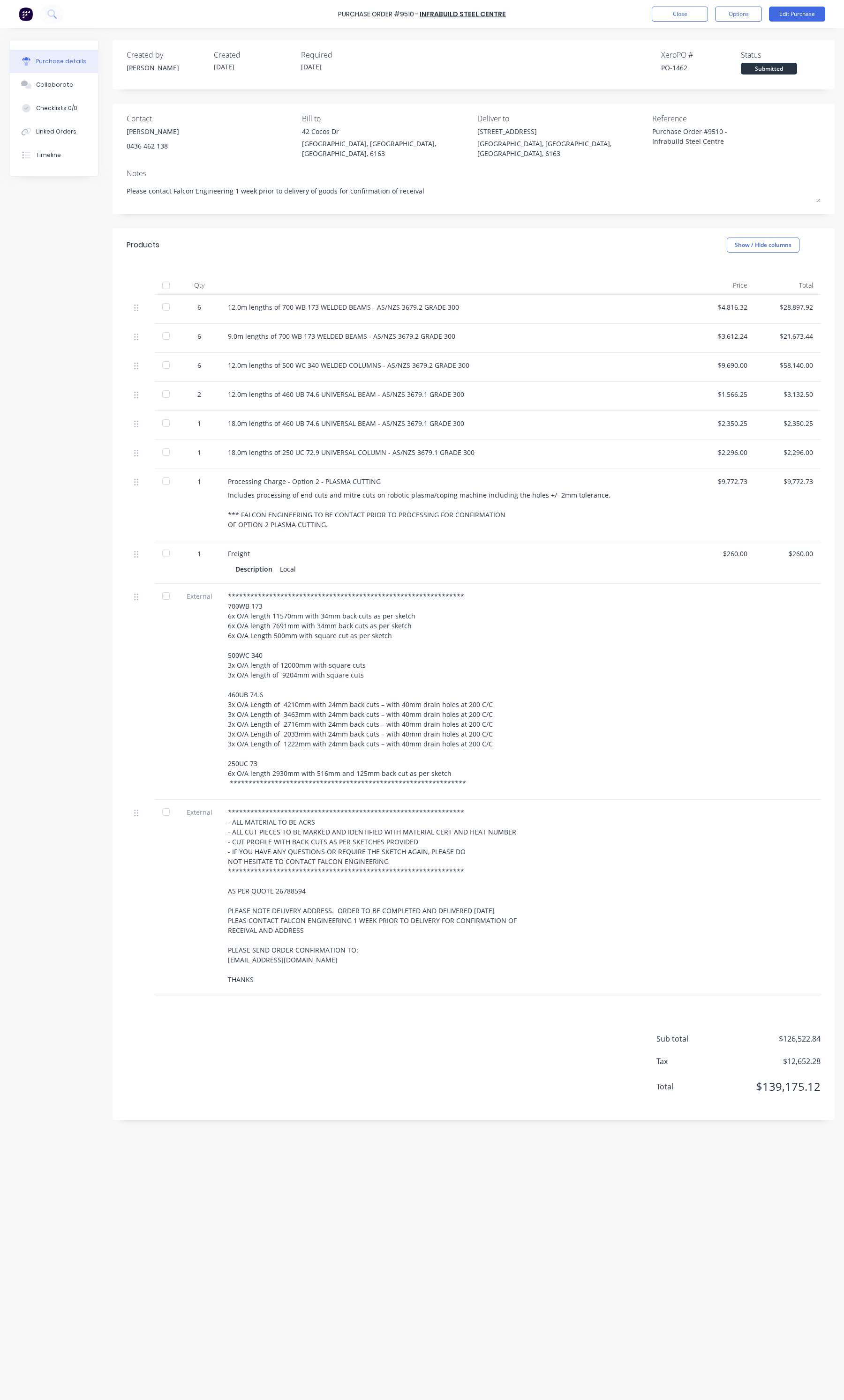
click at [664, 0] on div "Purchase Order #9510 - Infrabuild Steel Centre Close Options Edit Purchase" at bounding box center [422, 14] width 844 height 28
click at [667, 11] on button "Close" at bounding box center [680, 14] width 56 height 15
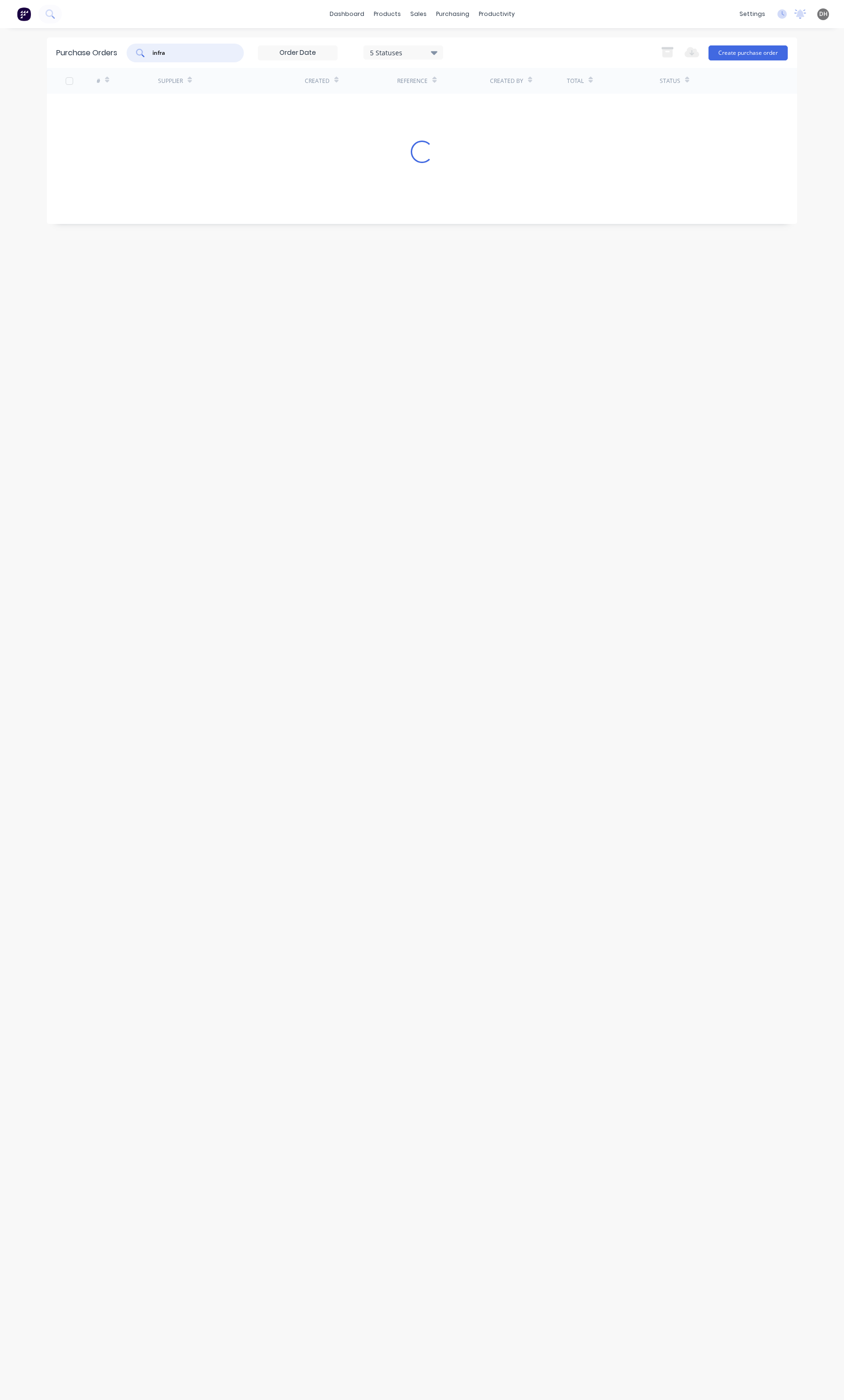
click at [152, 50] on input "infra" at bounding box center [190, 53] width 78 height 9
click at [155, 50] on input "infra" at bounding box center [190, 53] width 78 height 9
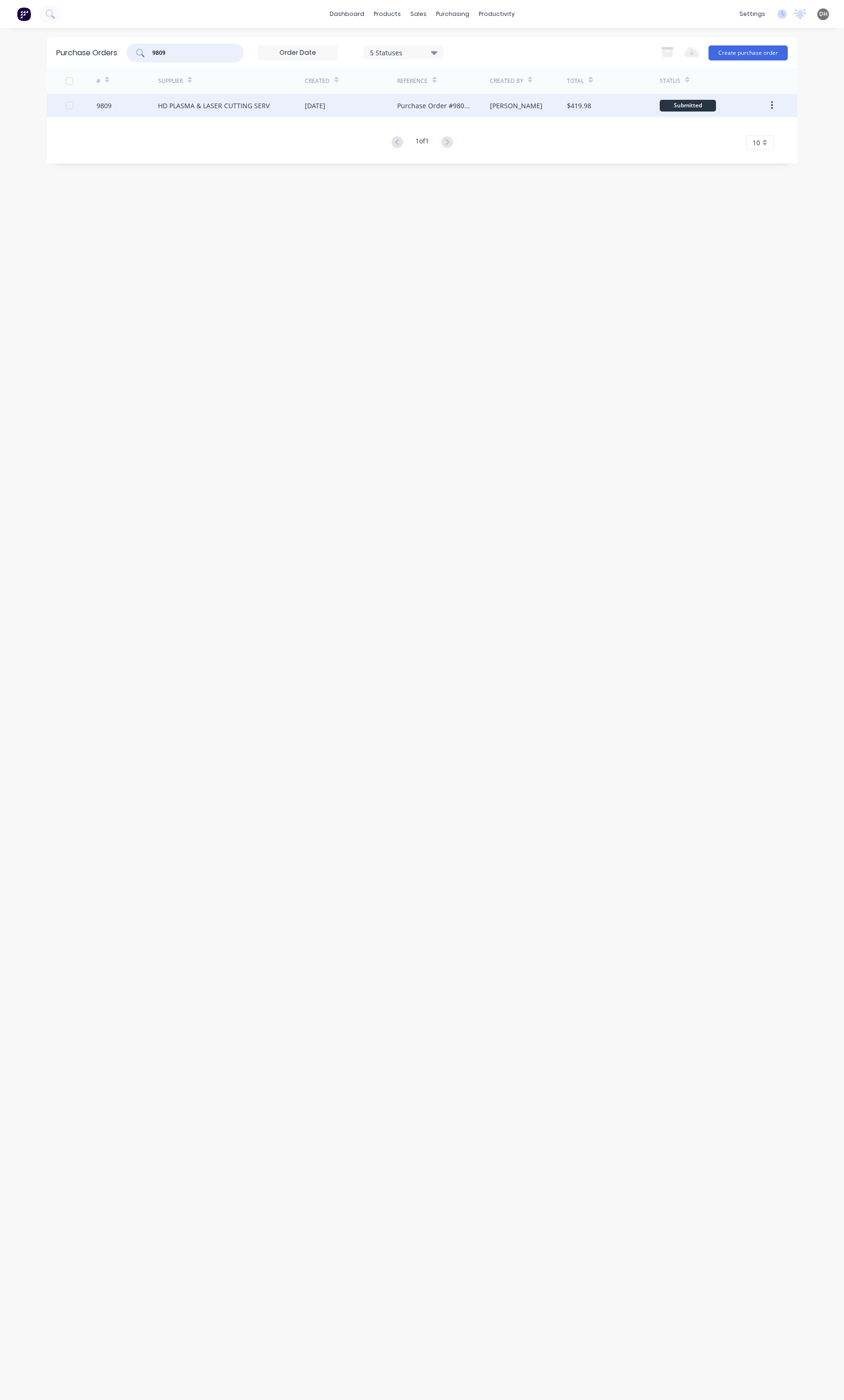
type input "9809"
click at [208, 101] on div "HD PLASMA & LASER CUTTING SERV" at bounding box center [213, 106] width 112 height 10
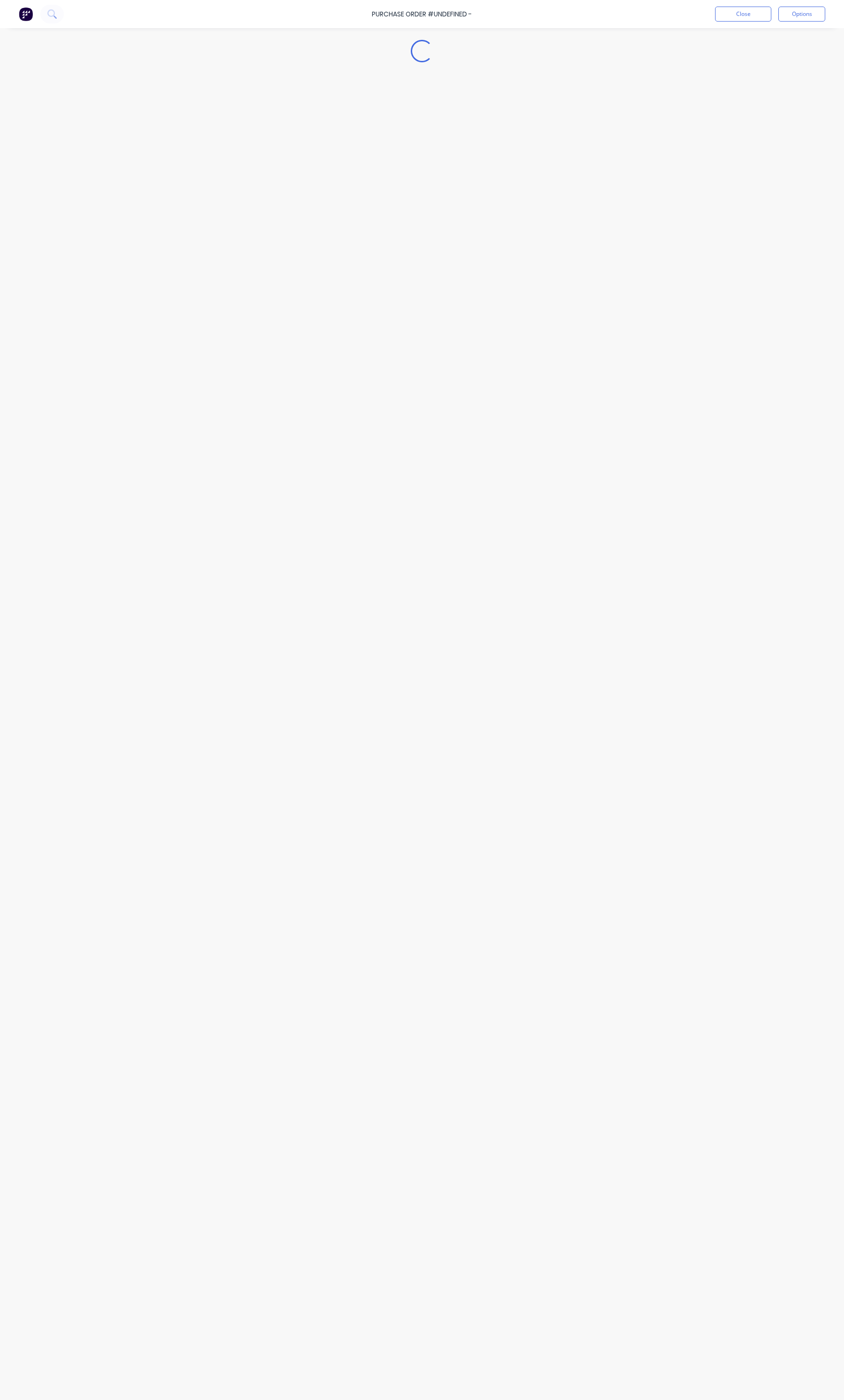
type textarea "x"
